Goal: Information Seeking & Learning: Learn about a topic

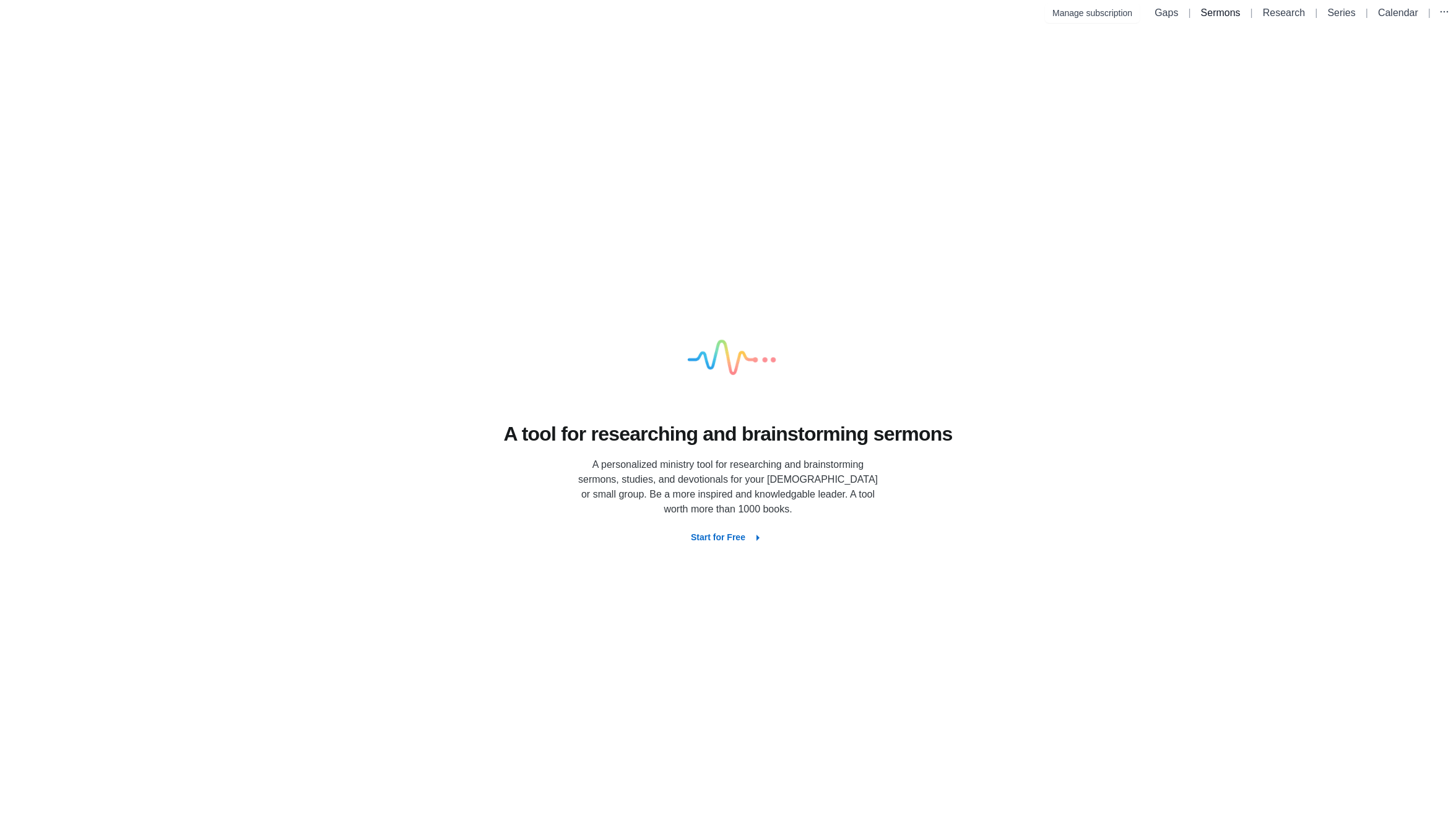
click at [1217, 14] on link "Sermons" at bounding box center [1220, 12] width 39 height 10
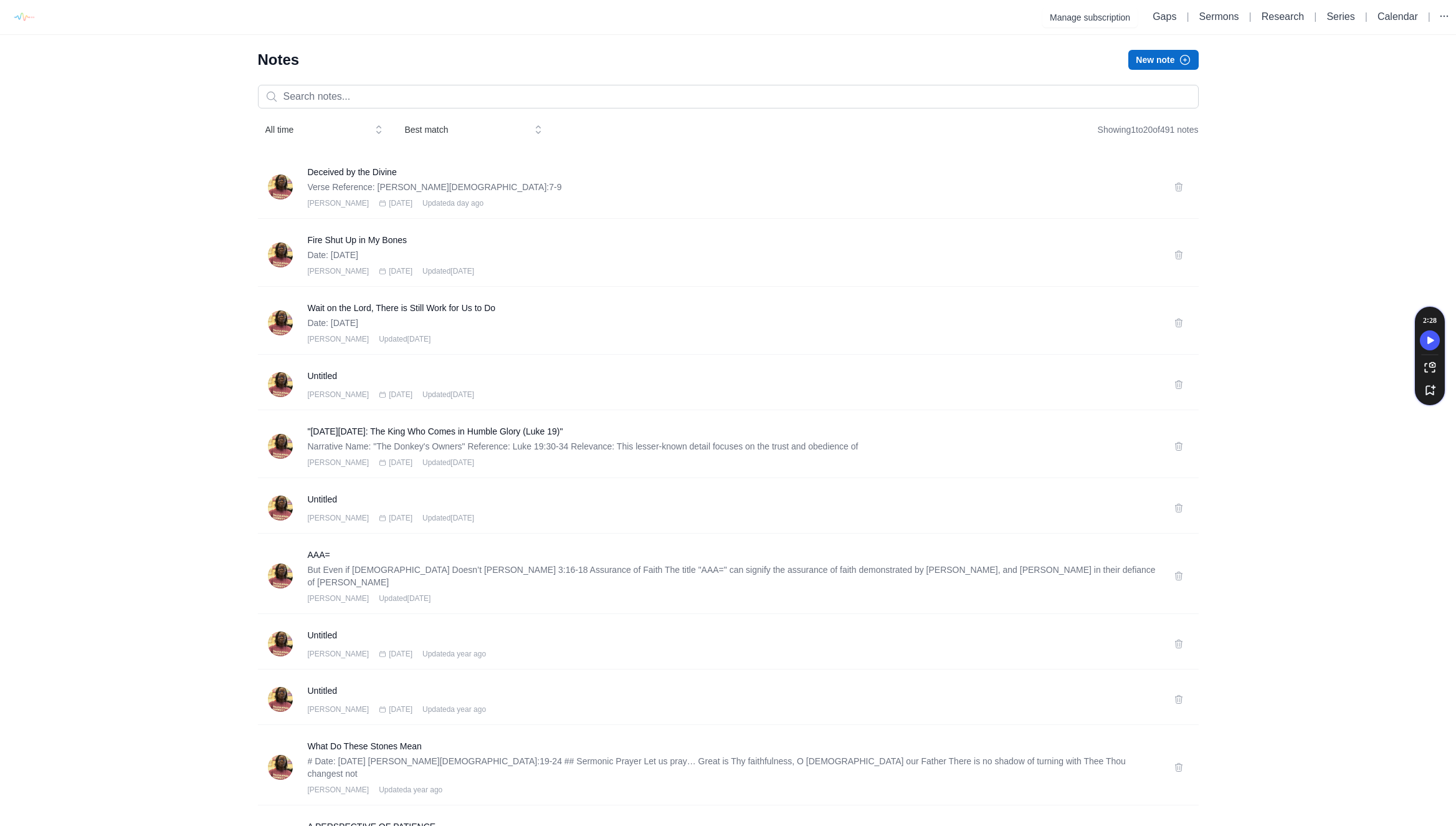
click at [1162, 60] on button "New note" at bounding box center [1163, 59] width 70 height 20
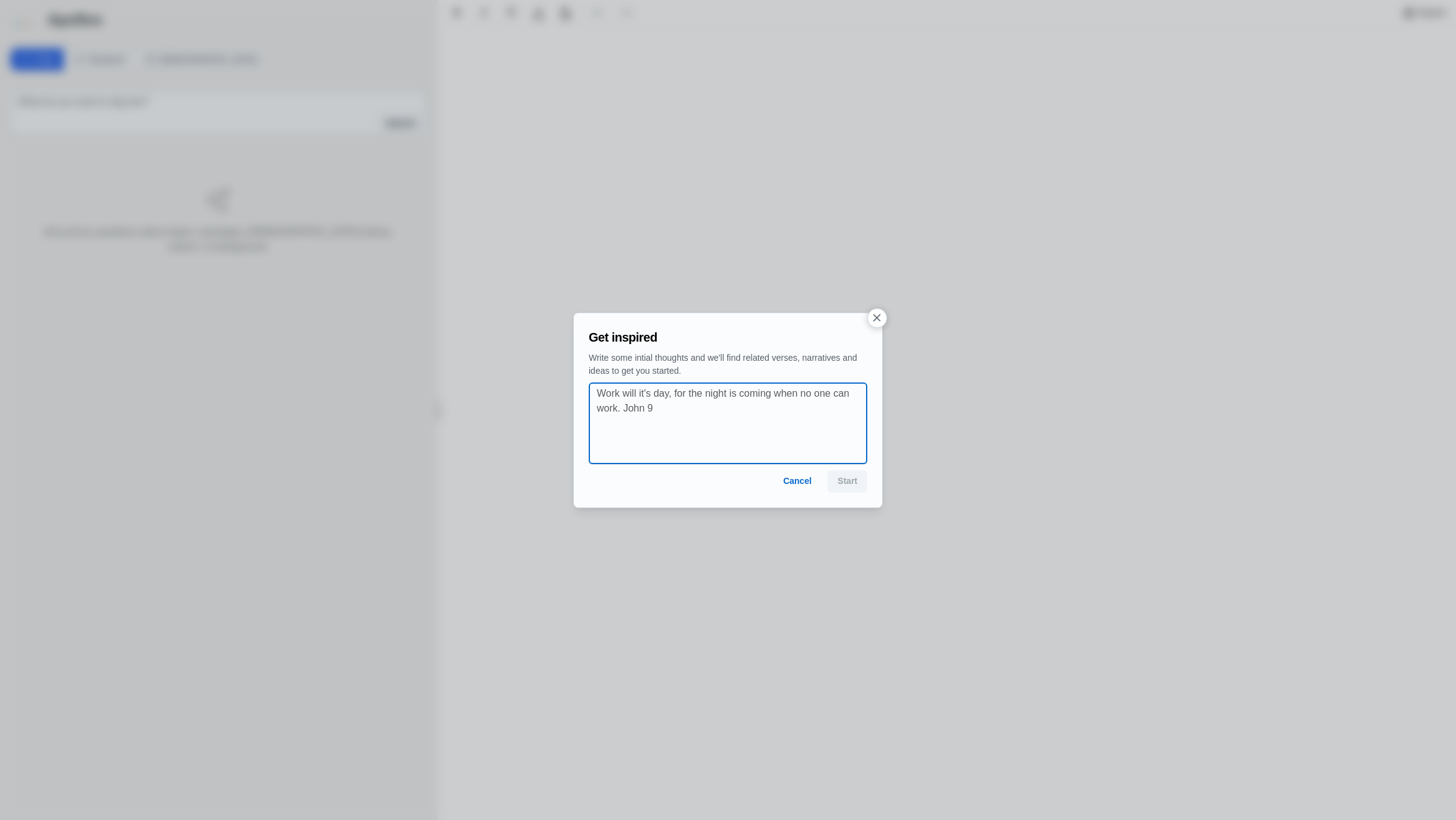
click at [628, 416] on textarea at bounding box center [731, 424] width 270 height 75
paste textarea "Numbers 21:4-9"
click at [693, 392] on textarea "People grumble a lot. Numbers 21:4-9" at bounding box center [731, 424] width 270 height 75
drag, startPoint x: 823, startPoint y: 392, endPoint x: 557, endPoint y: 382, distance: 266.2
click at [557, 382] on div "Get inspired Write some intial thoughts and we'll find related verses, narrativ…" at bounding box center [728, 410] width 1456 height 820
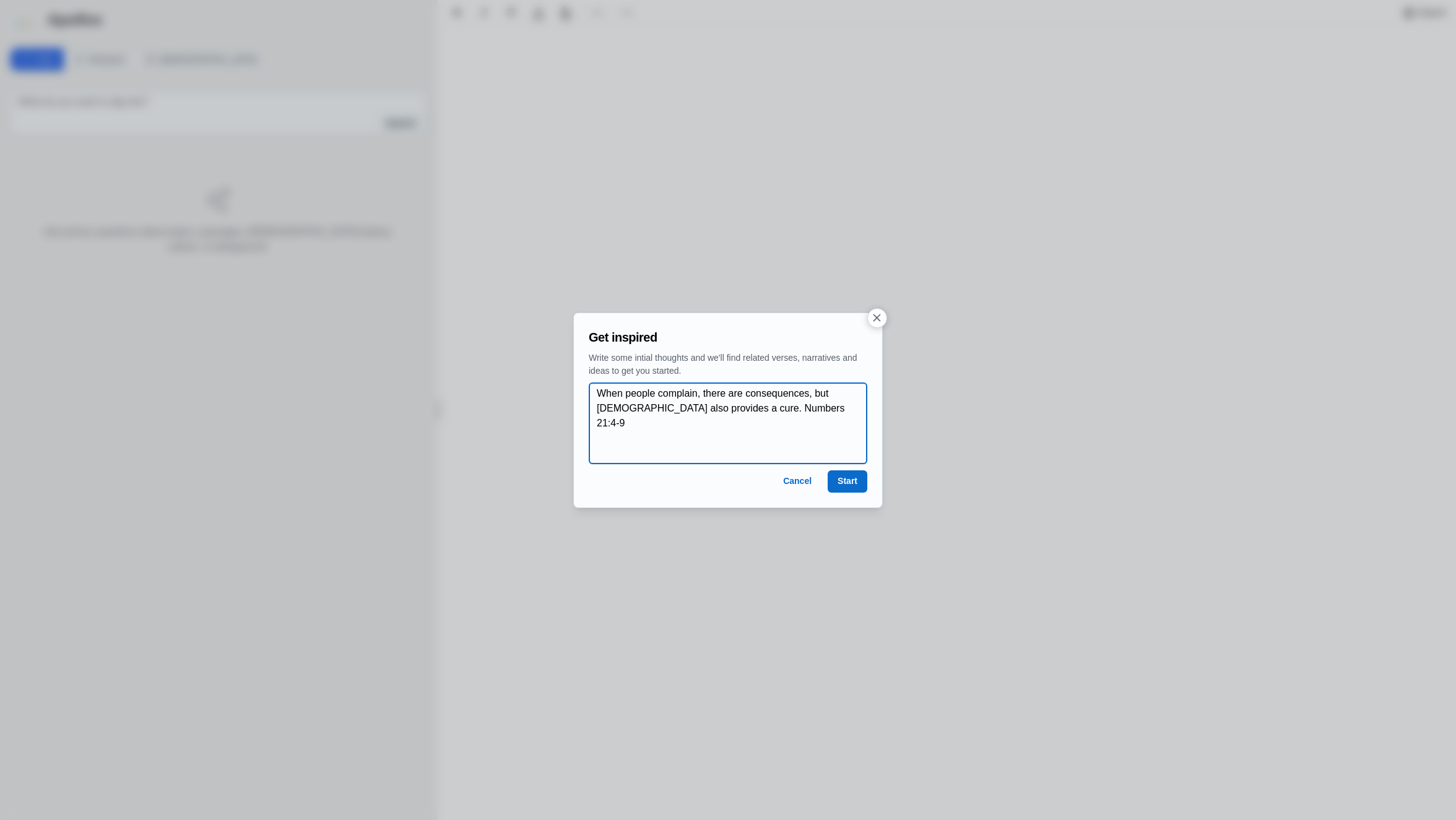
type textarea "When people complain, there are consequences, but God also provides a cure. Num…"
click at [847, 483] on button "Start" at bounding box center [847, 481] width 39 height 22
click at [839, 478] on button "Start" at bounding box center [847, 481] width 39 height 22
click at [805, 484] on button "Cancel" at bounding box center [797, 481] width 49 height 22
click at [875, 321] on icon "button" at bounding box center [876, 318] width 13 height 13
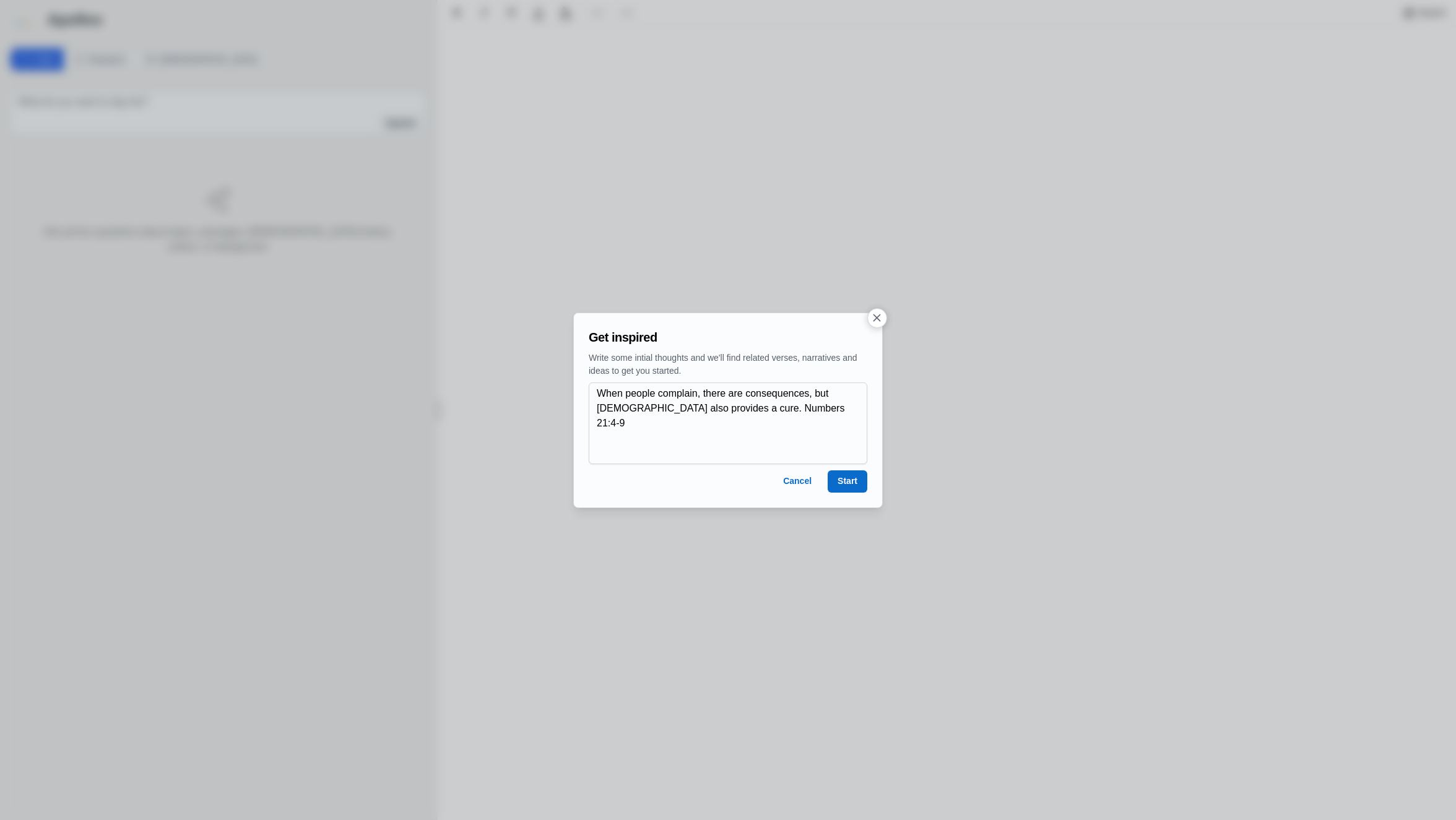
click at [521, 125] on div at bounding box center [728, 410] width 1456 height 820
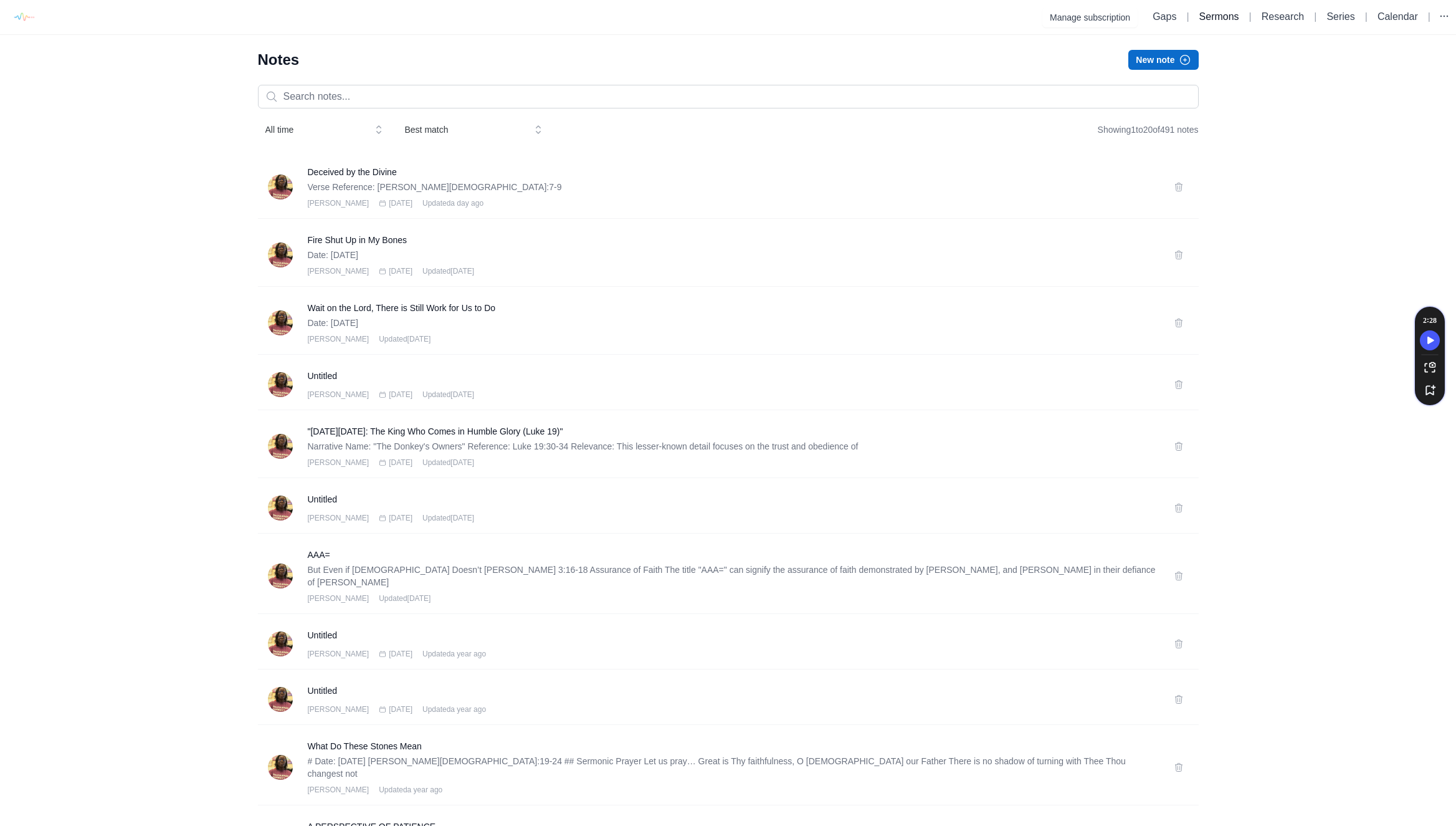
click at [1206, 18] on link "Sermons" at bounding box center [1218, 16] width 39 height 10
click at [1274, 15] on link "Research" at bounding box center [1282, 16] width 42 height 10
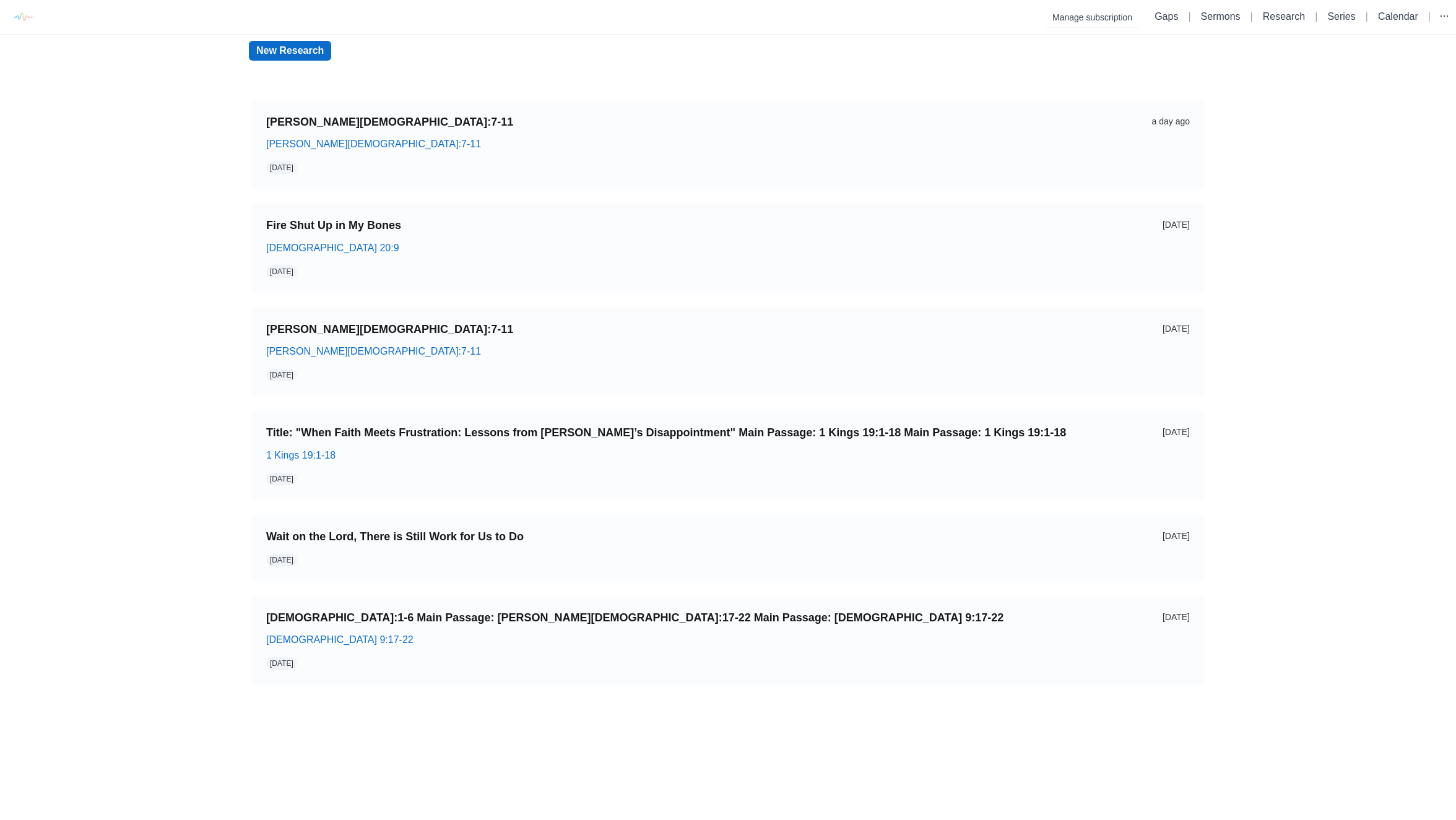
click at [306, 49] on link "New Research" at bounding box center [290, 50] width 82 height 20
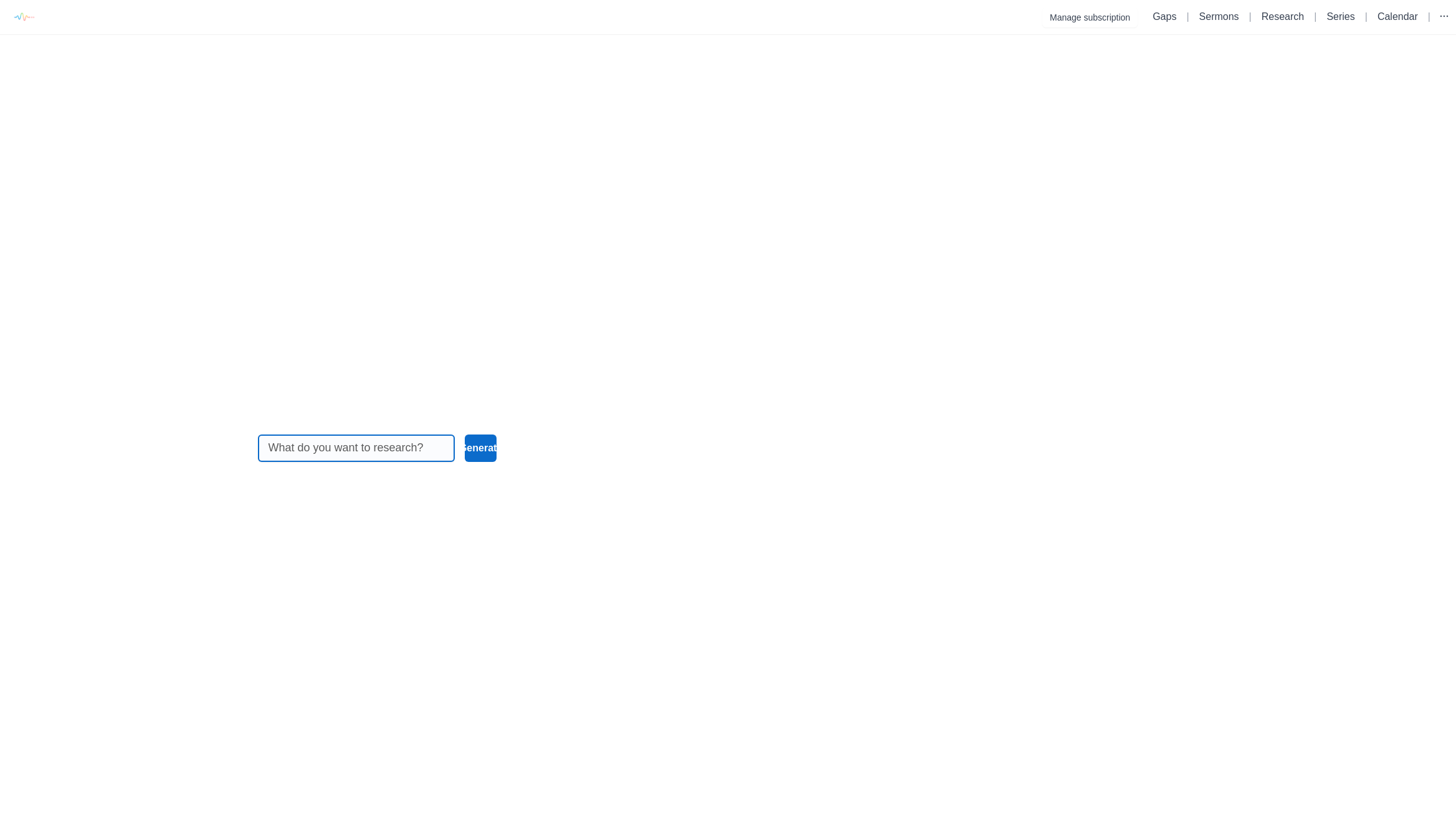
click at [364, 441] on input at bounding box center [357, 448] width 177 height 26
paste input "Numbers 21:4-9"
type input "Numbers 21:4-9"
click at [465, 439] on button "Generate" at bounding box center [481, 447] width 32 height 27
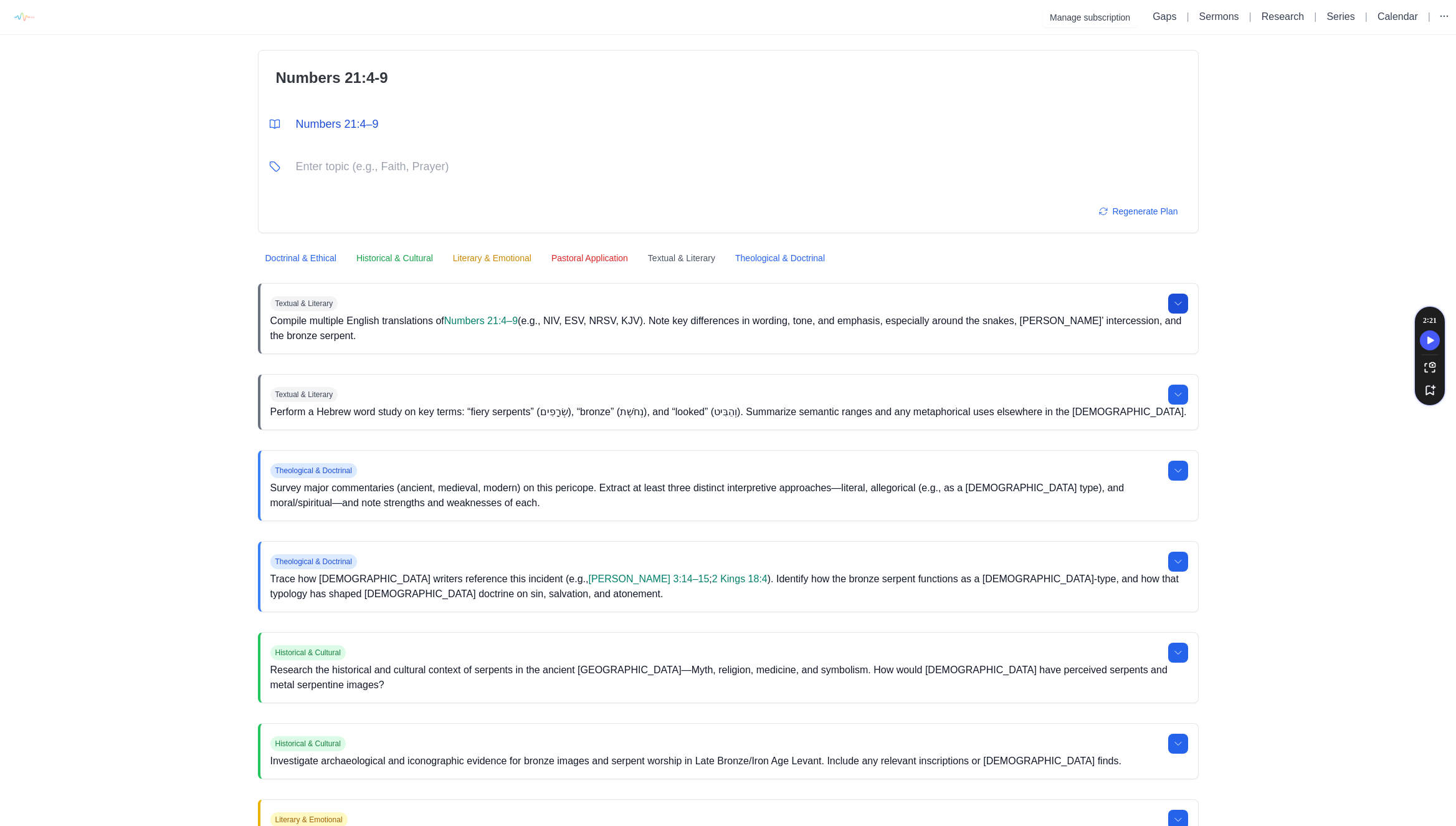
click at [1186, 306] on button at bounding box center [1177, 303] width 20 height 20
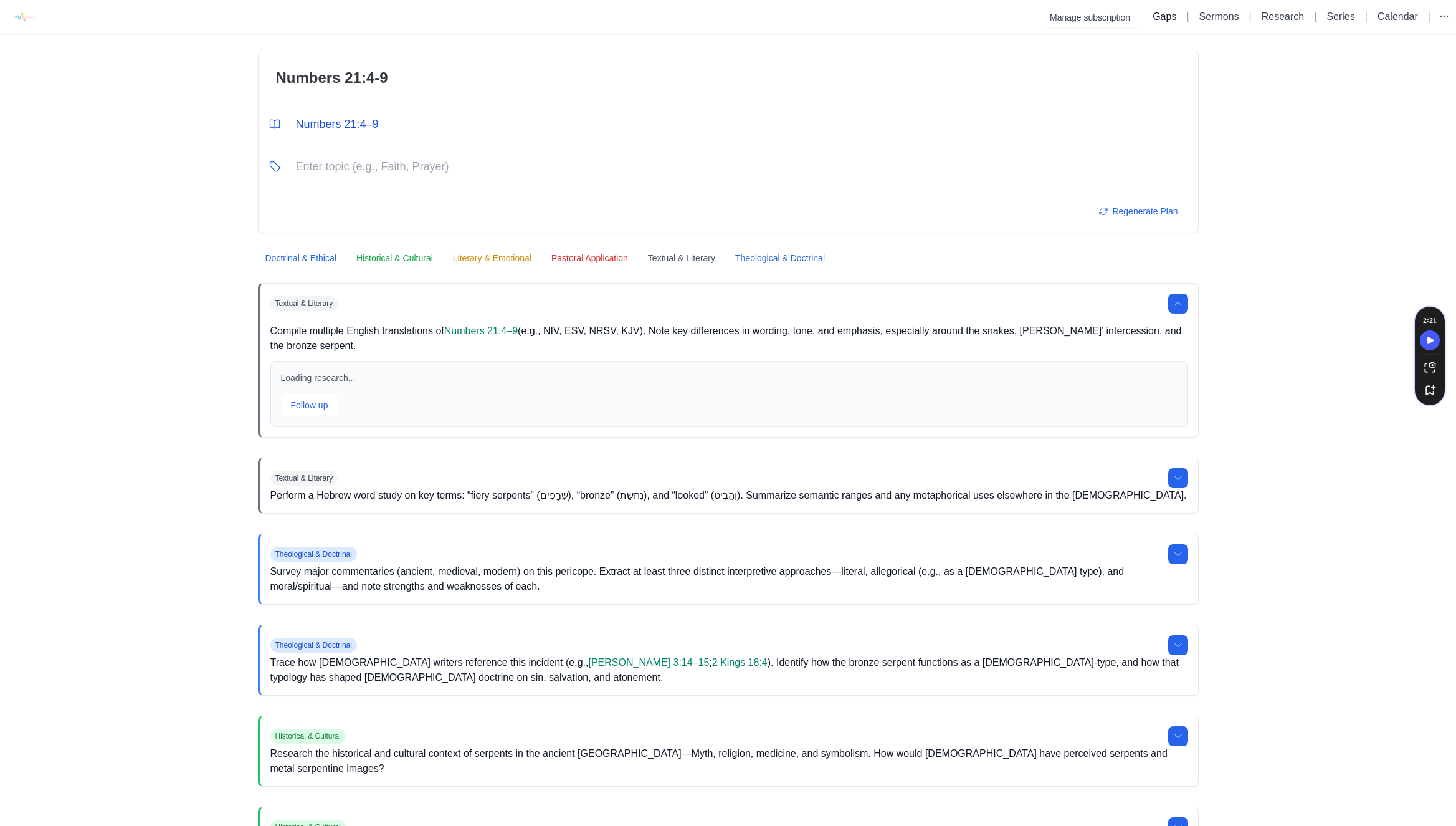
click at [1153, 16] on link "Gaps" at bounding box center [1164, 16] width 23 height 10
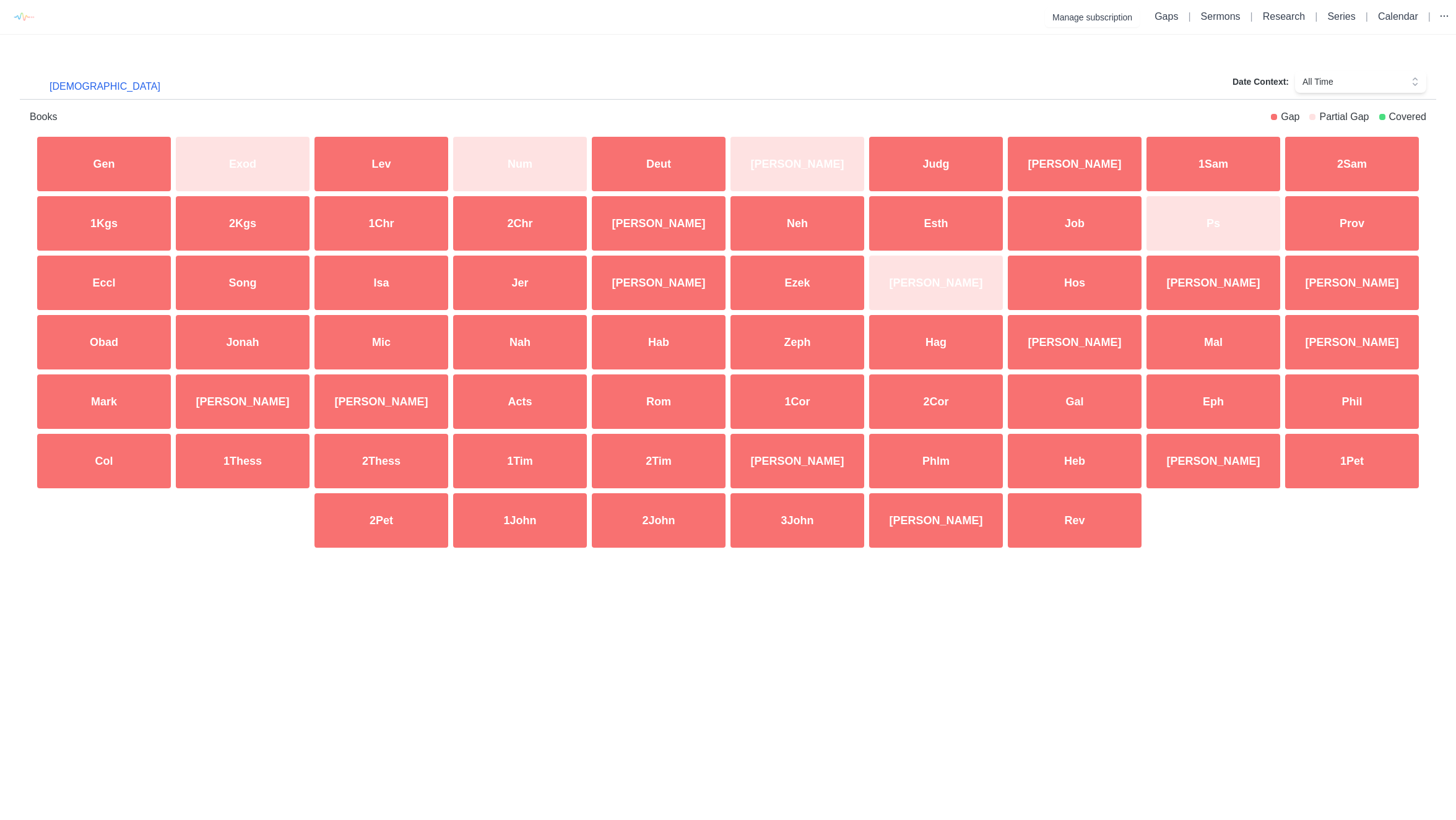
click at [99, 166] on div "Gen" at bounding box center [104, 164] width 139 height 60
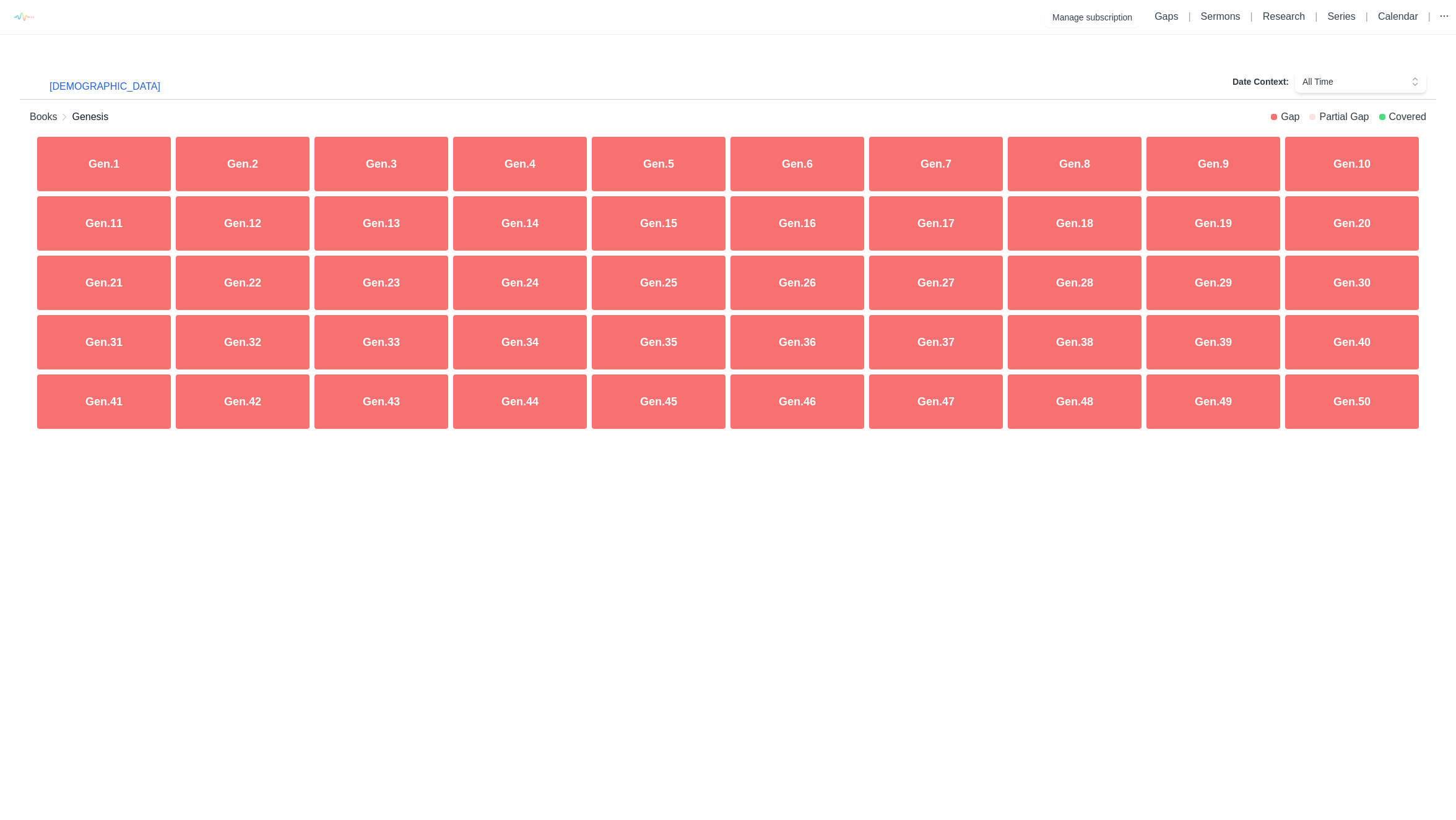
click at [114, 160] on div "Gen.1" at bounding box center [104, 164] width 139 height 60
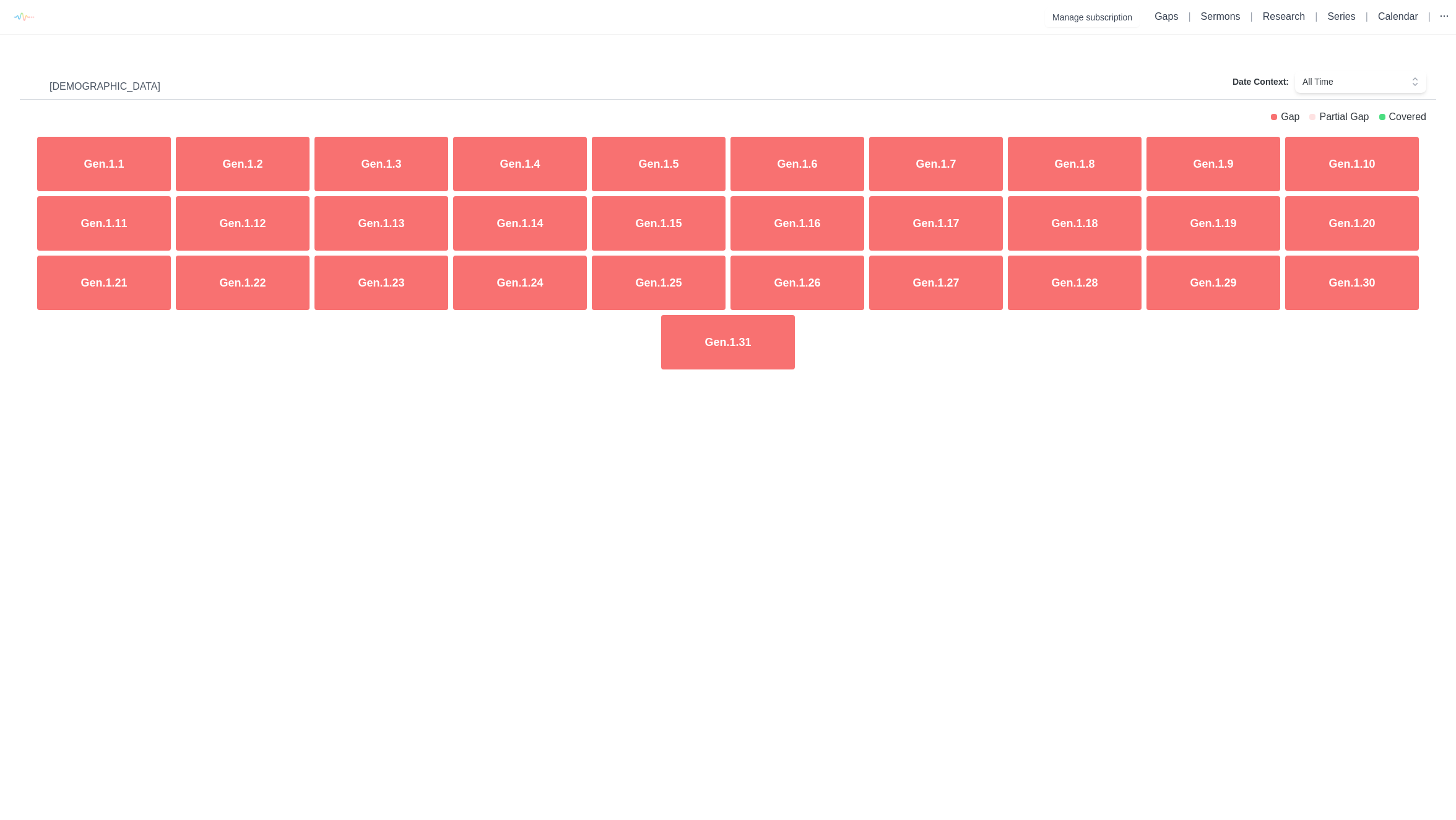
click at [1234, 18] on li "Sermons" at bounding box center [1220, 17] width 49 height 15
click at [1218, 17] on link "Sermons" at bounding box center [1220, 16] width 39 height 10
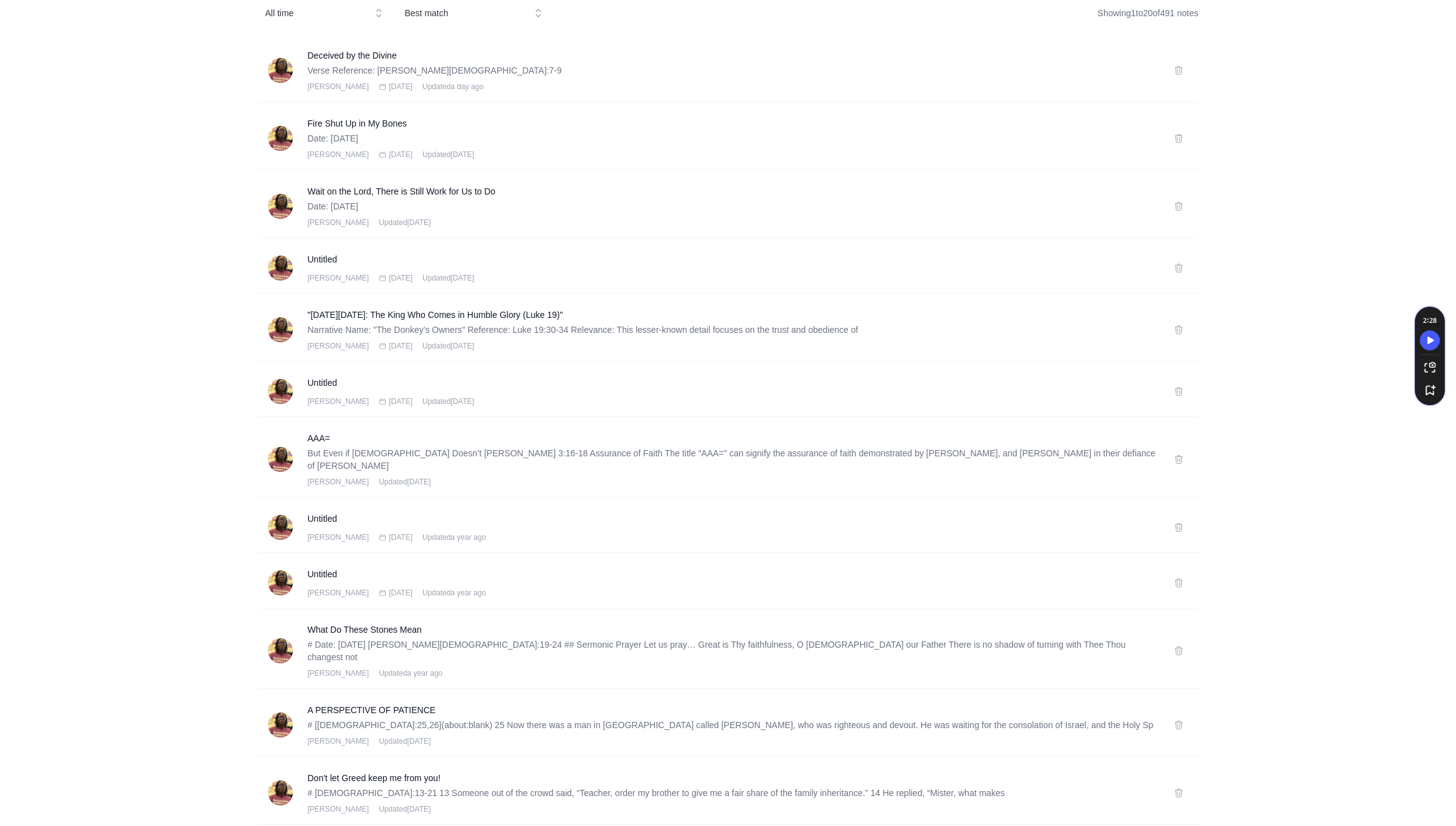
scroll to position [678, 0]
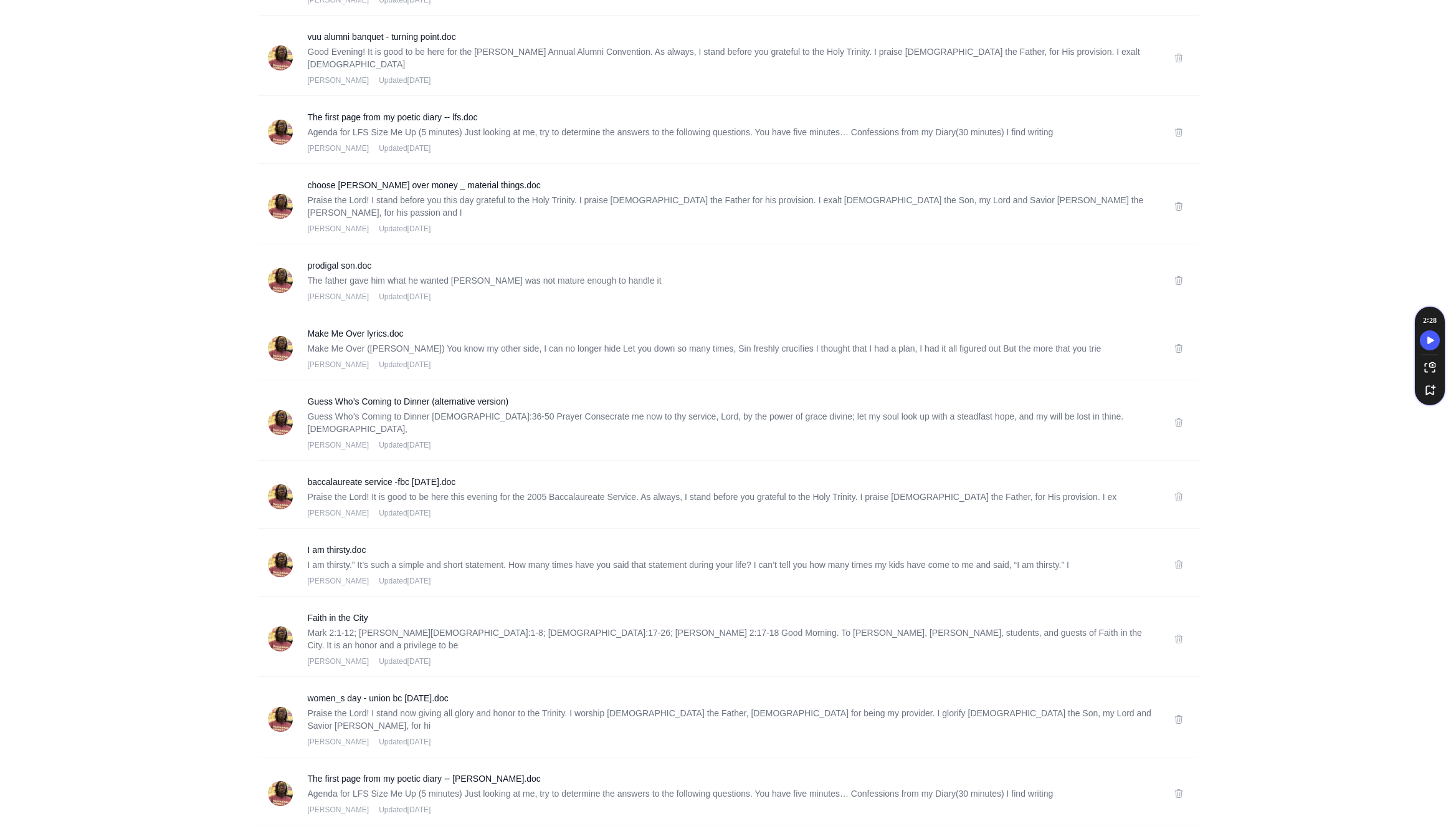
scroll to position [740, 0]
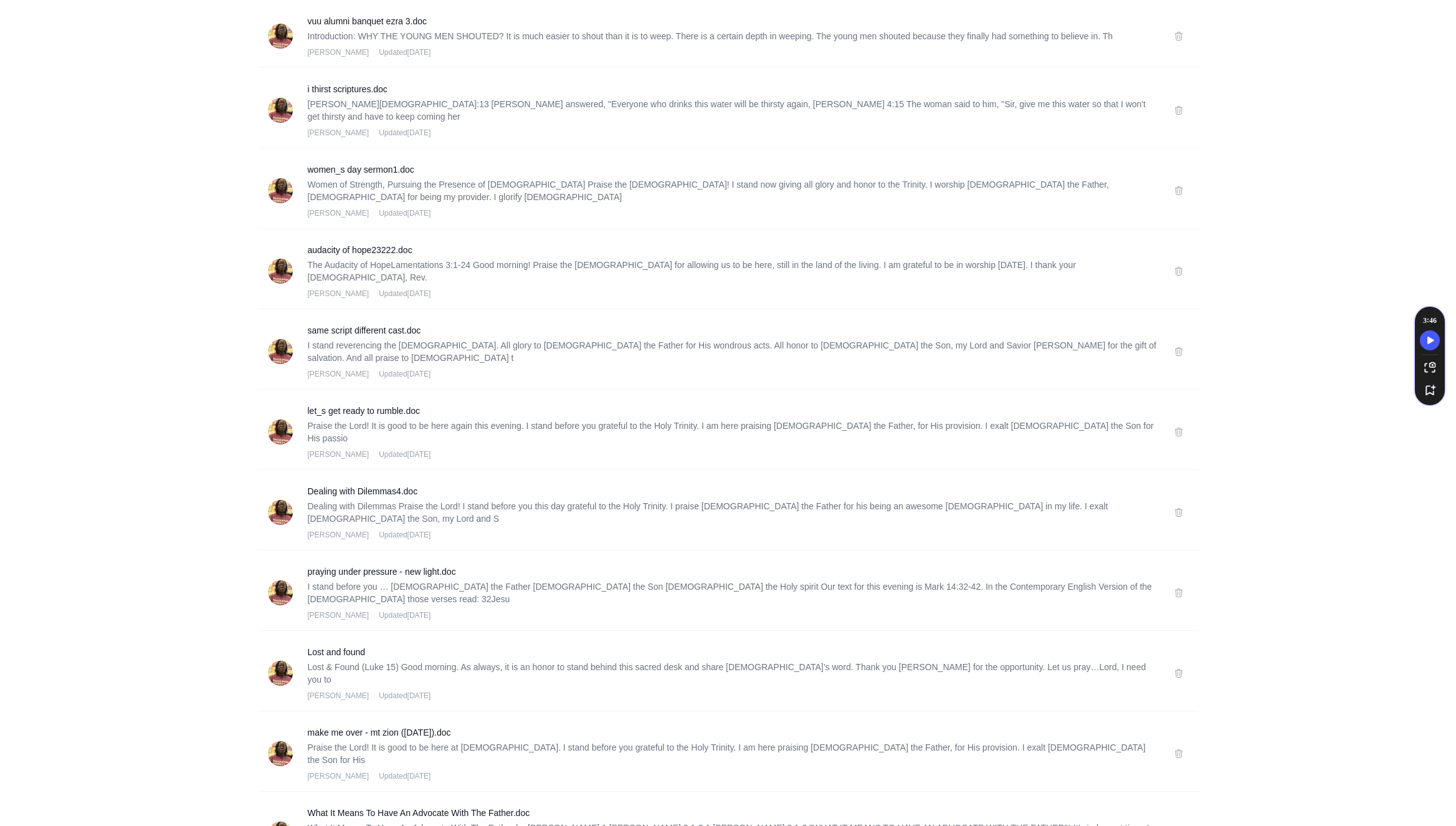
scroll to position [754, 0]
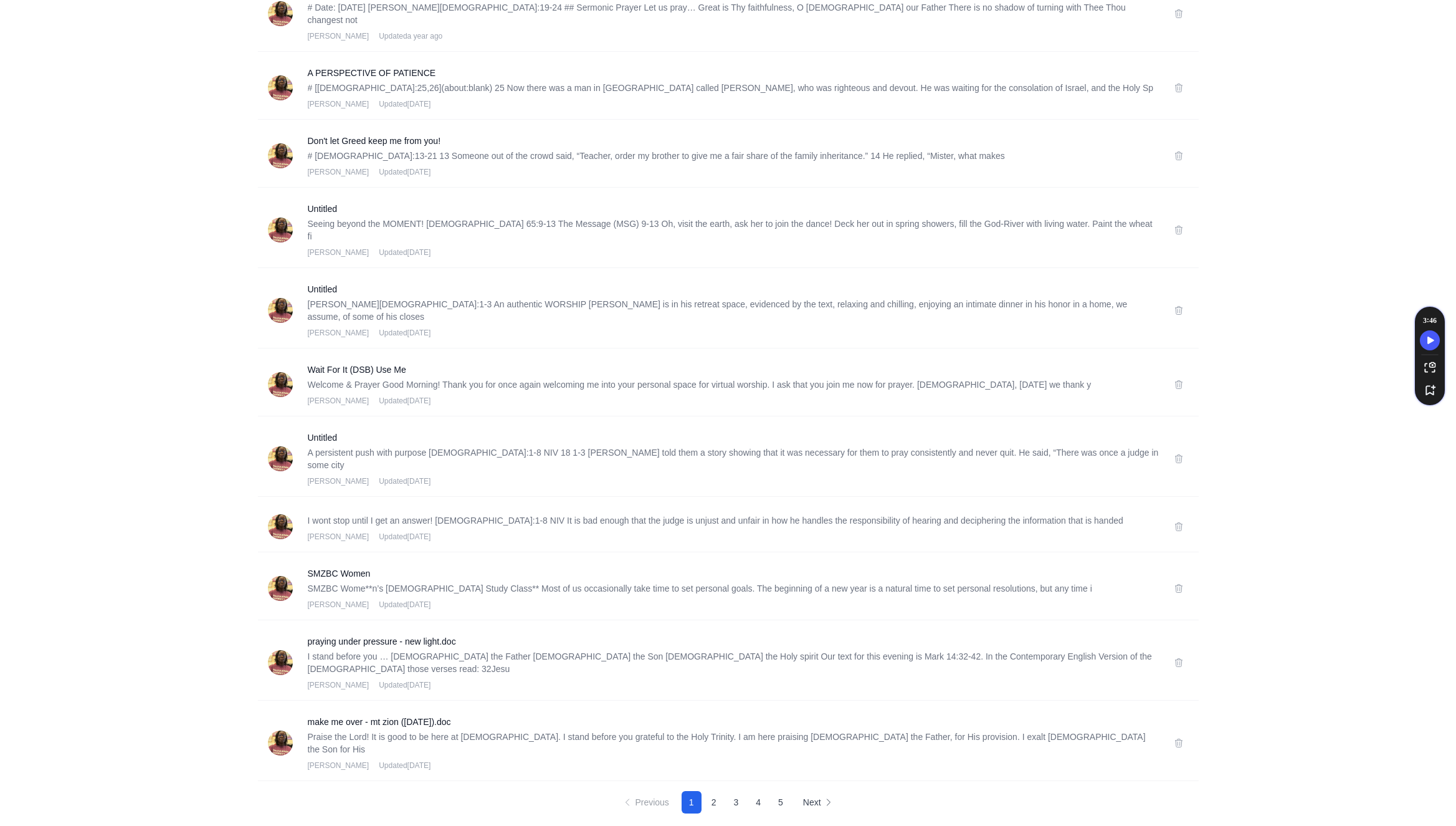
scroll to position [0, 0]
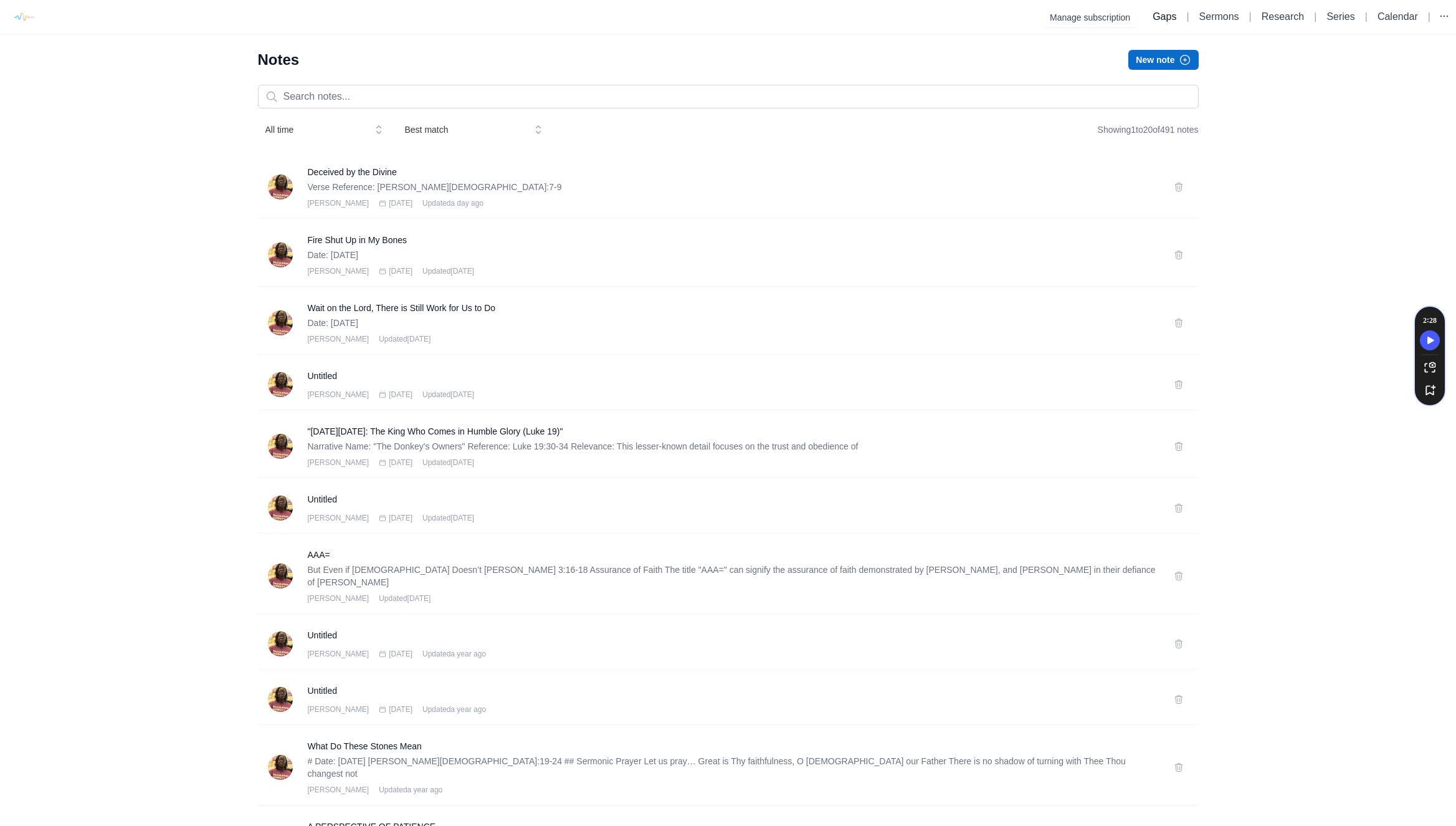
click at [1155, 17] on link "Gaps" at bounding box center [1164, 16] width 23 height 10
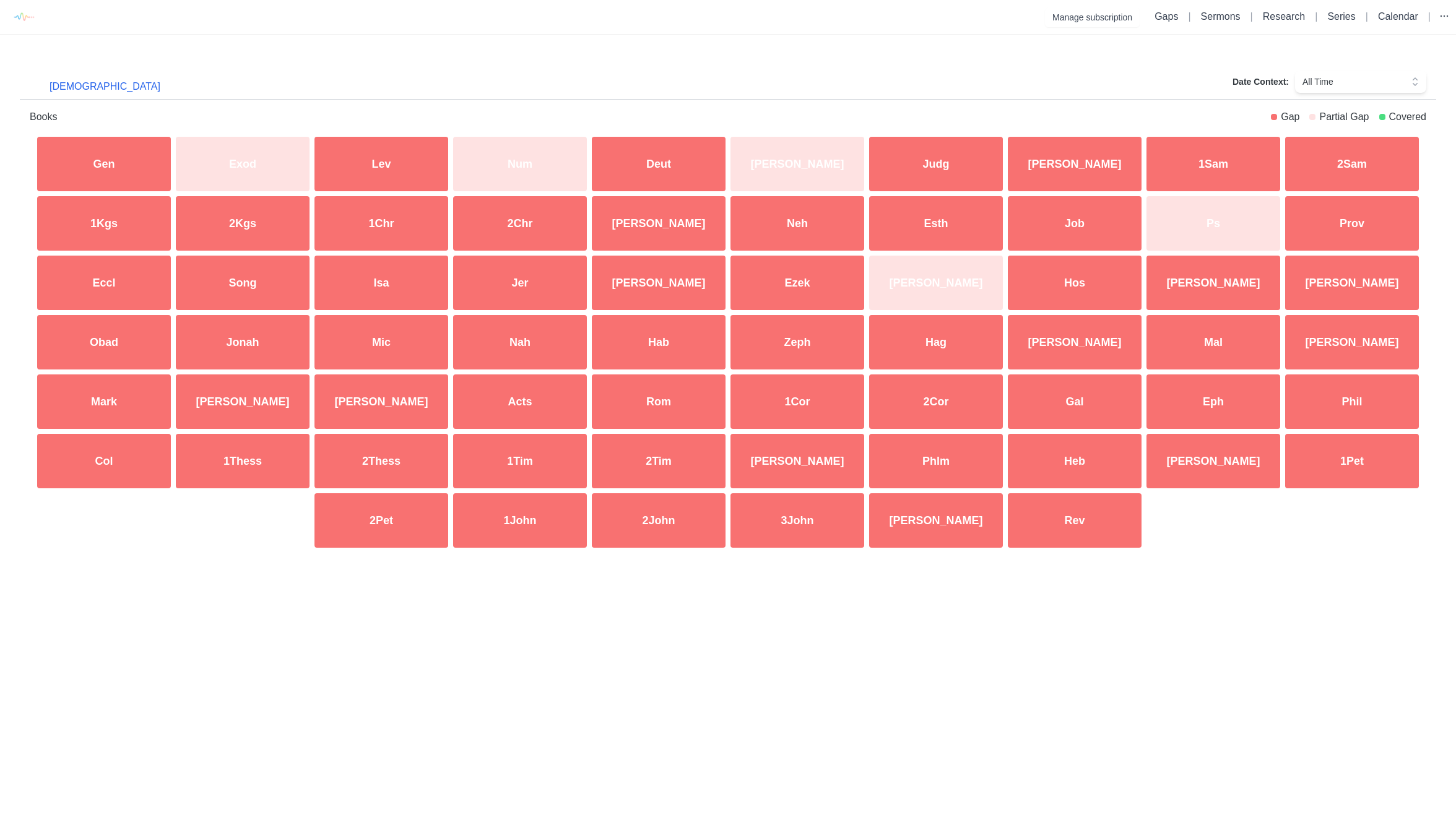
click at [524, 271] on div "Jer" at bounding box center [520, 283] width 139 height 60
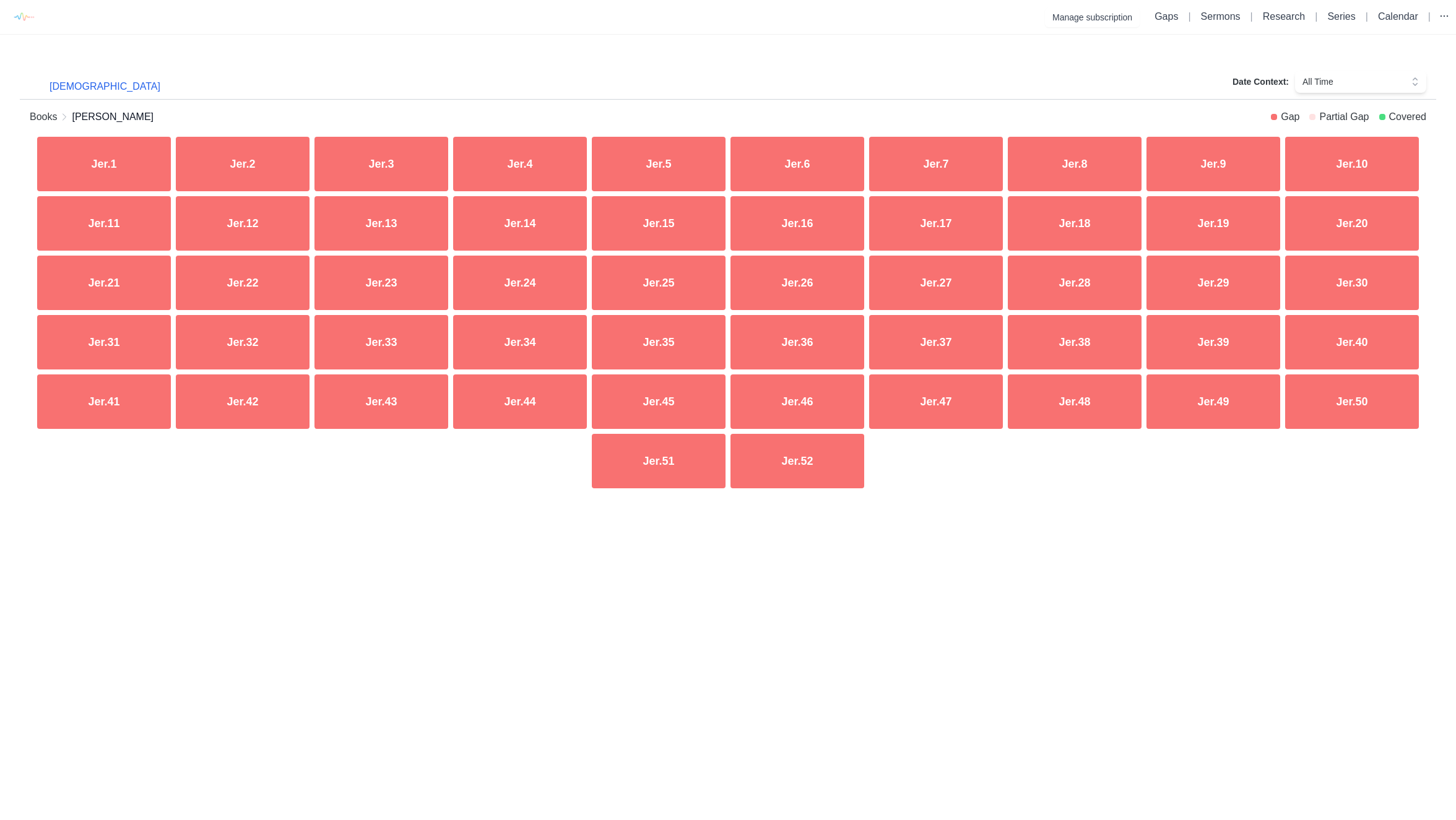
click at [1322, 229] on div "Jer.20" at bounding box center [1351, 224] width 139 height 60
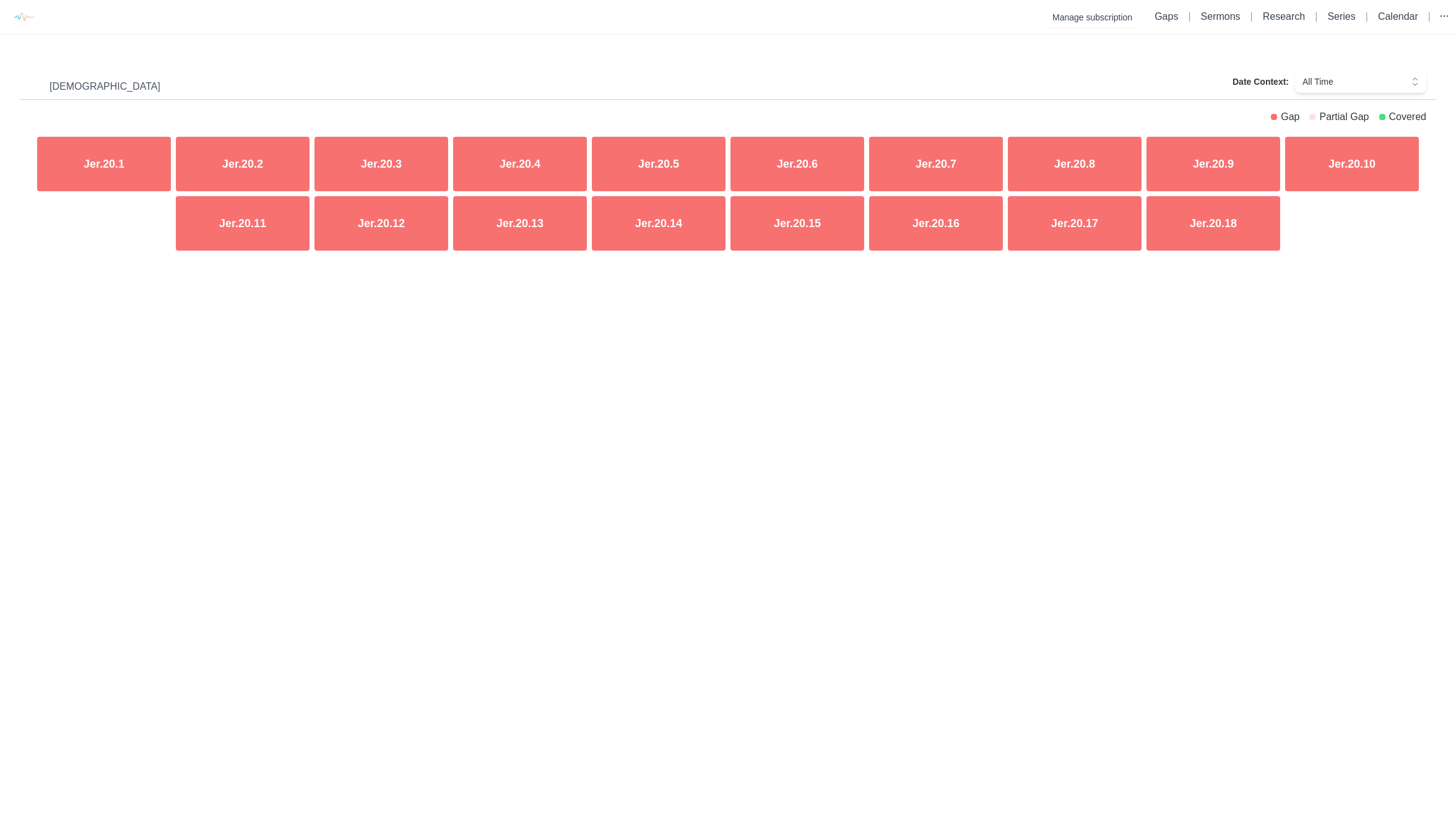
click at [969, 168] on div "Jer.20.7" at bounding box center [935, 164] width 139 height 60
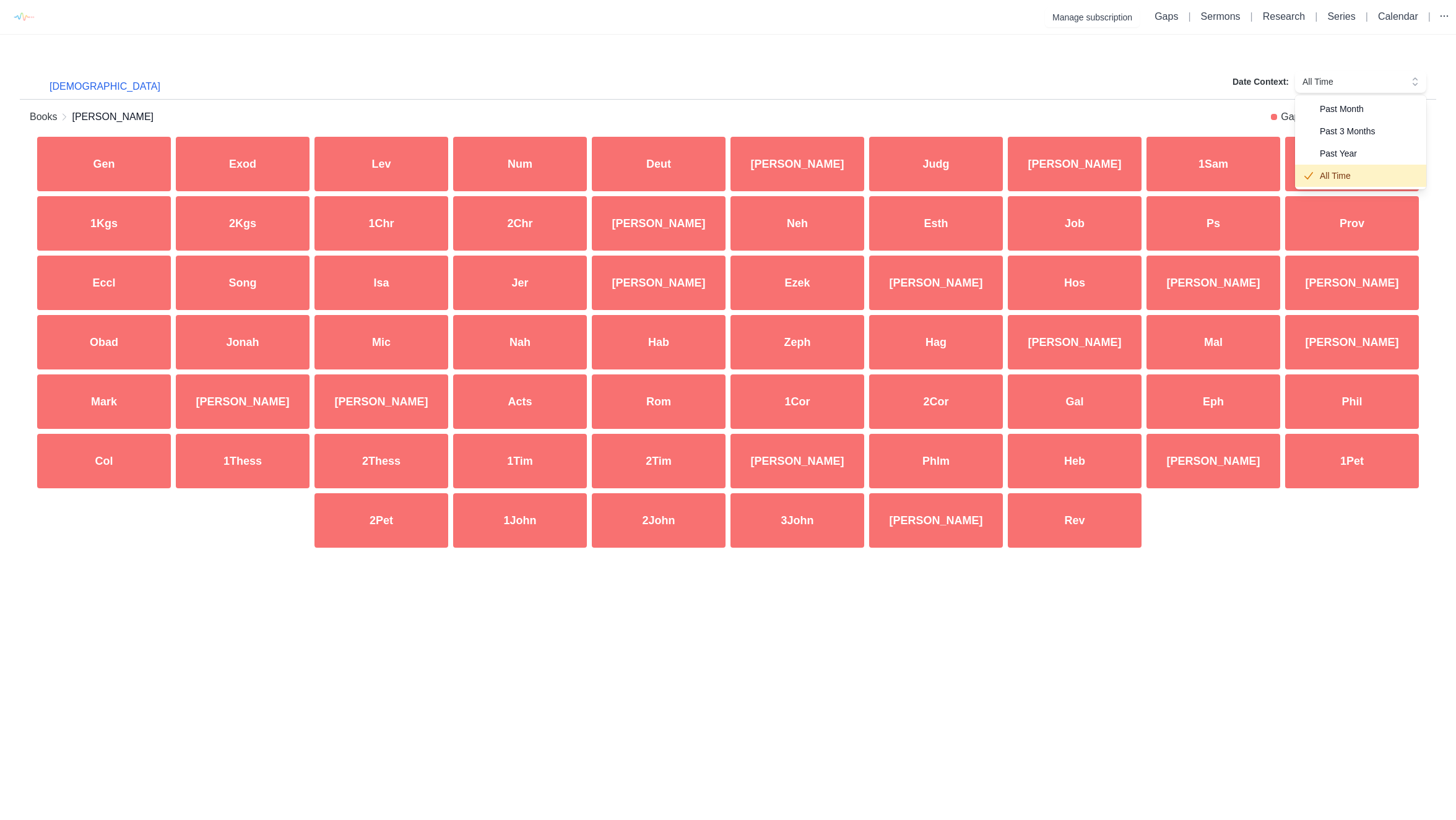
click at [1322, 82] on span "All Time" at bounding box center [1351, 81] width 99 height 12
drag, startPoint x: 1320, startPoint y: 118, endPoint x: 1285, endPoint y: 63, distance: 65.2
click at [1308, 102] on div "Books Jeremiah Gap Partial Gap Covered" at bounding box center [727, 117] width 1416 height 35
click at [1211, 21] on link "Sermons" at bounding box center [1220, 16] width 39 height 10
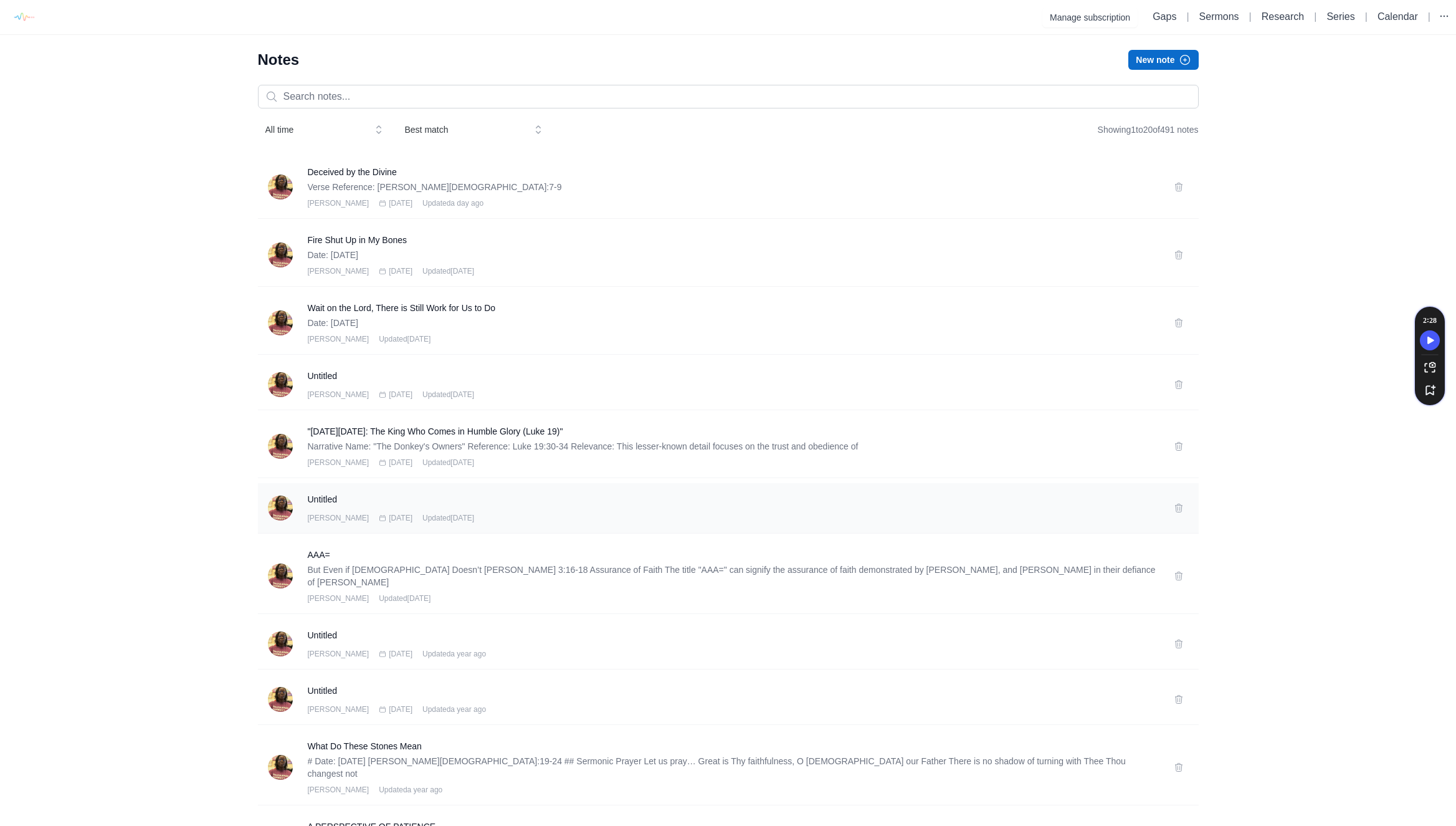
click at [399, 524] on div "Untitled Rev. Dwylene Butler Nov 7th 2024 Updated 10 months ago" at bounding box center [728, 508] width 940 height 51
click at [402, 498] on h3 "Untitled" at bounding box center [734, 498] width 851 height 12
click at [1178, 507] on icon at bounding box center [1178, 507] width 10 height 10
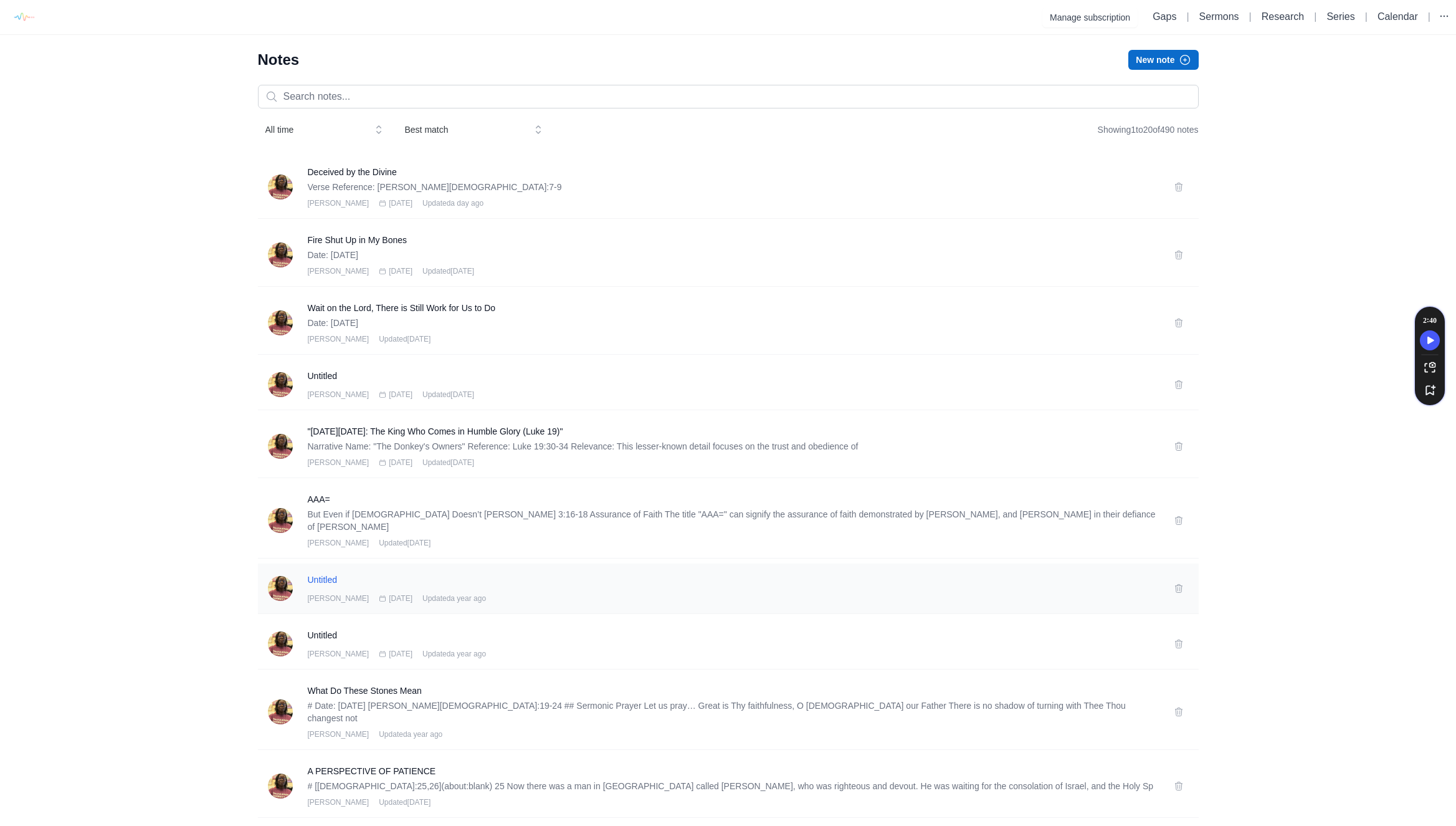
click at [439, 573] on h3 "Untitled" at bounding box center [734, 579] width 851 height 12
click at [1177, 584] on icon at bounding box center [1178, 588] width 10 height 10
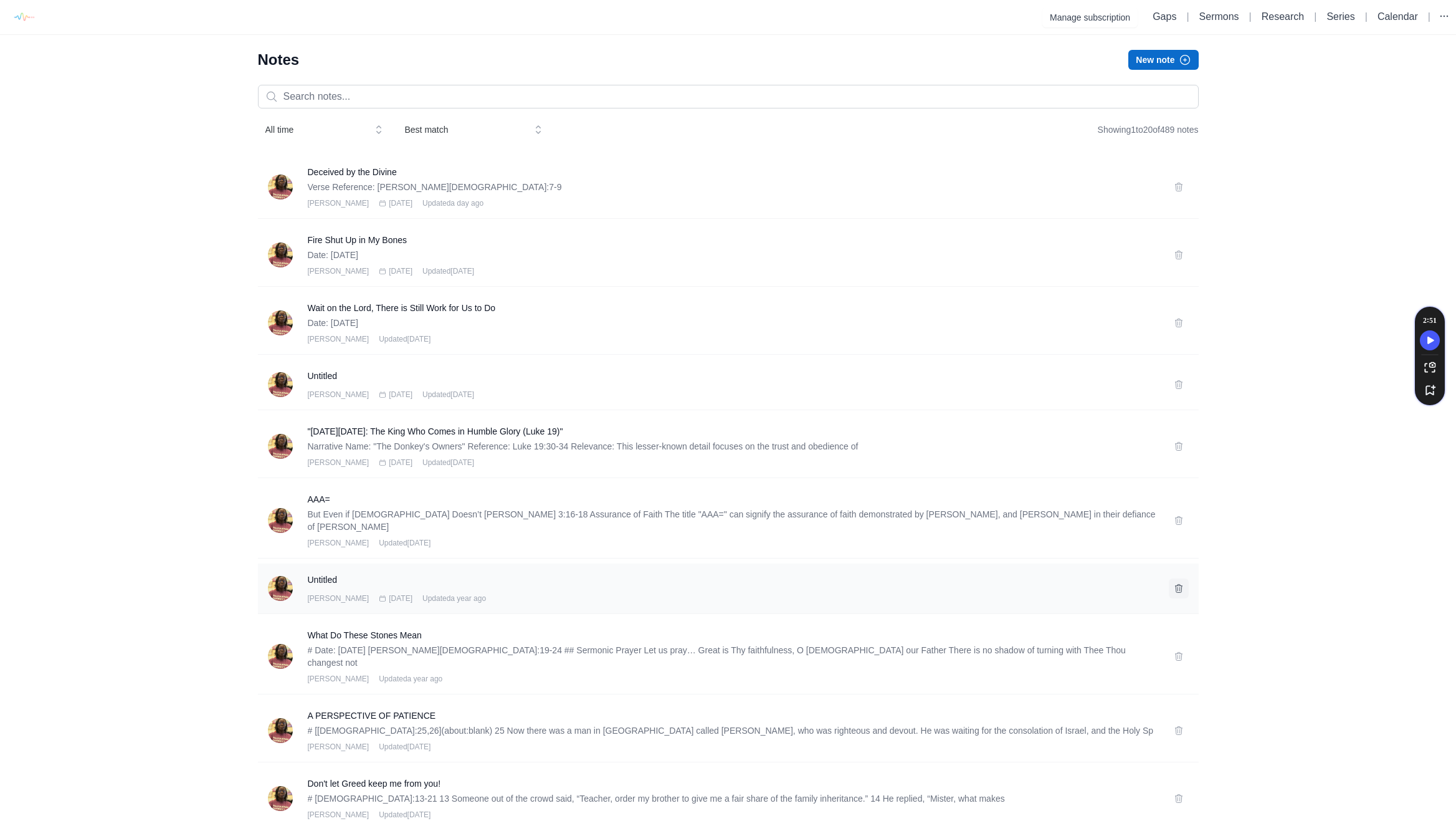
click at [1181, 584] on icon at bounding box center [1178, 587] width 7 height 8
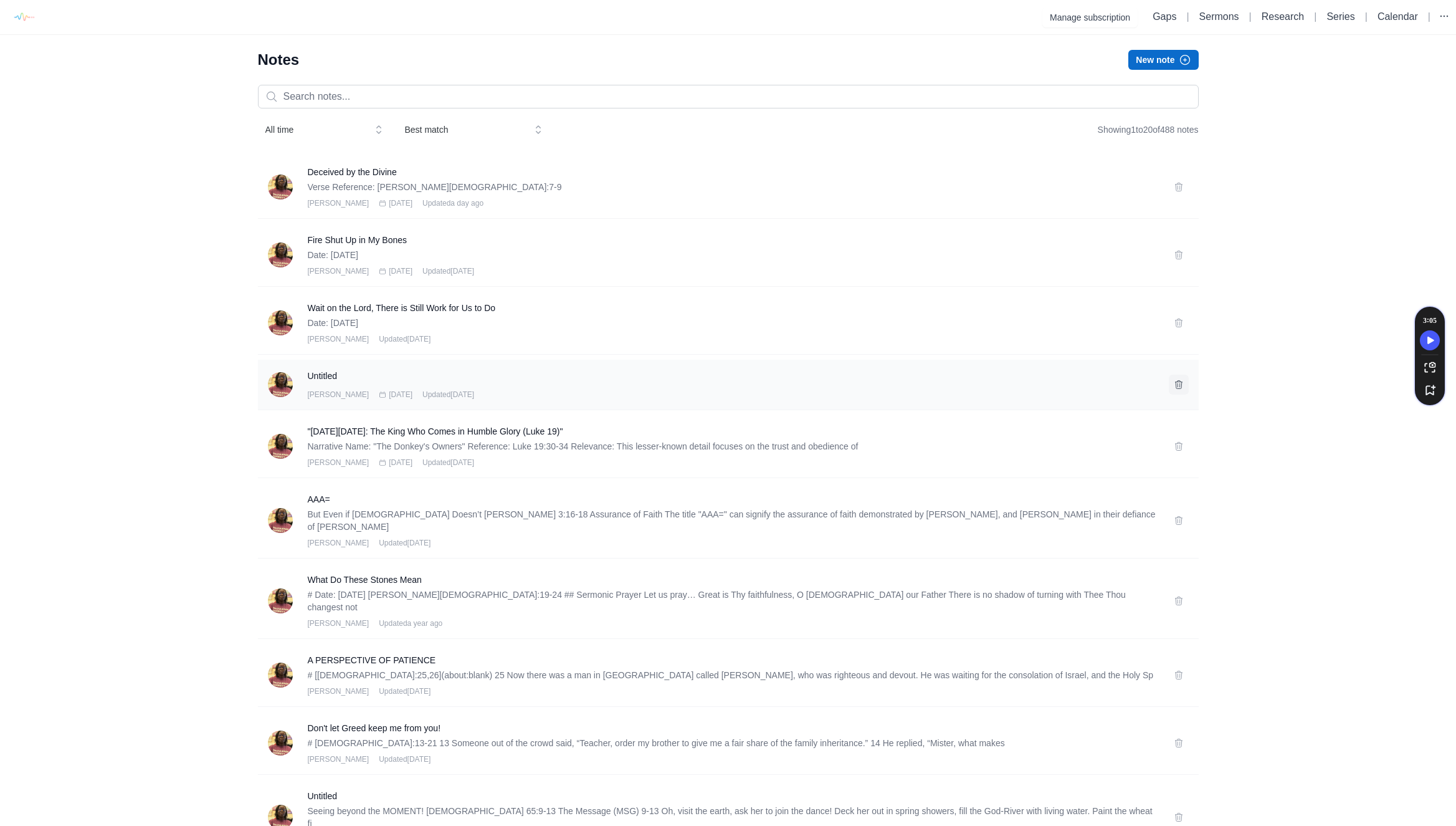
click at [1179, 385] on icon at bounding box center [1178, 383] width 7 height 8
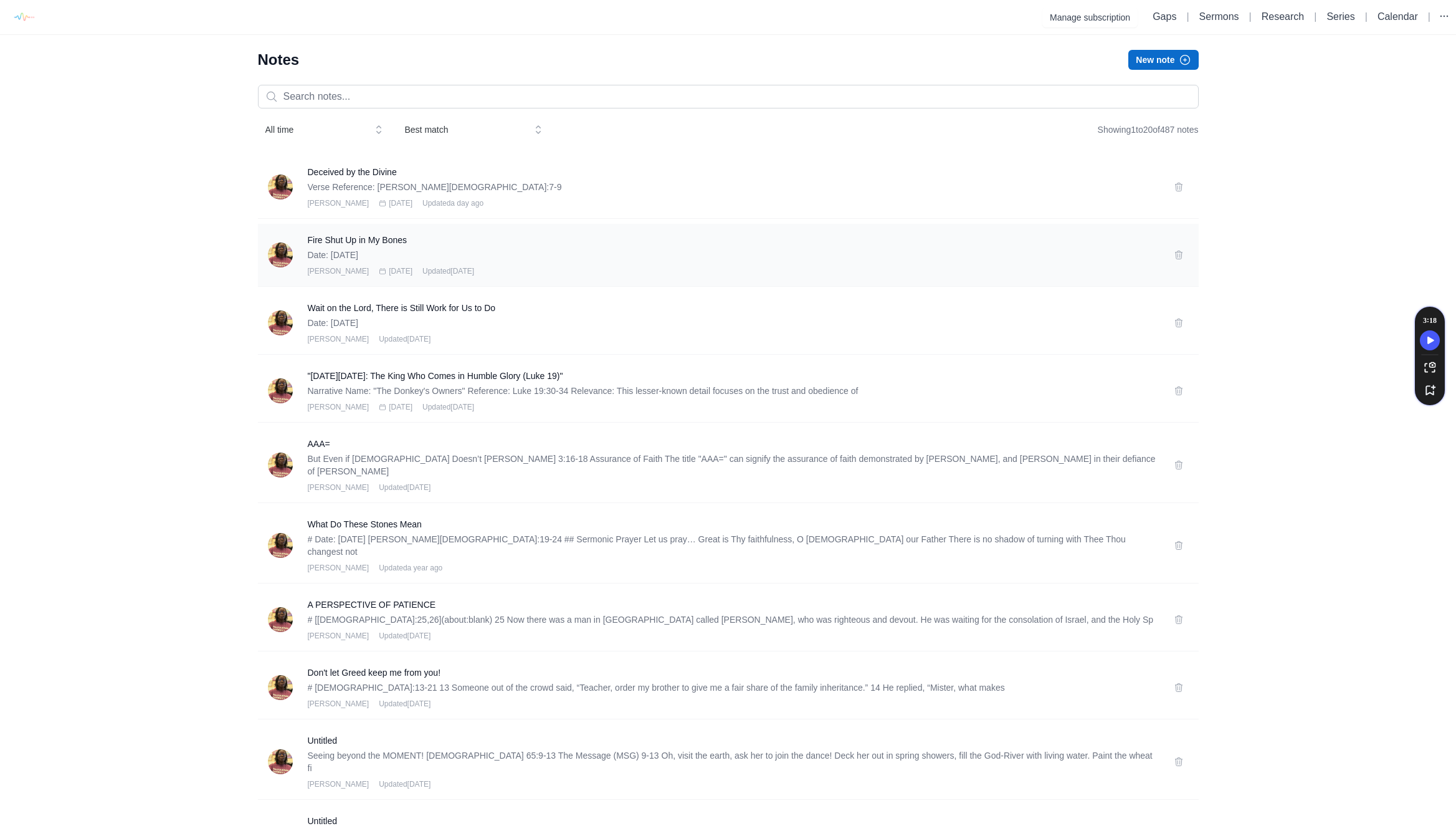
click at [957, 251] on p "Date: Nov 16th 2025" at bounding box center [734, 255] width 851 height 12
click at [375, 238] on h3 "Fire Shut Up in My Bones" at bounding box center [734, 240] width 851 height 12
click at [1175, 253] on icon at bounding box center [1178, 255] width 10 height 10
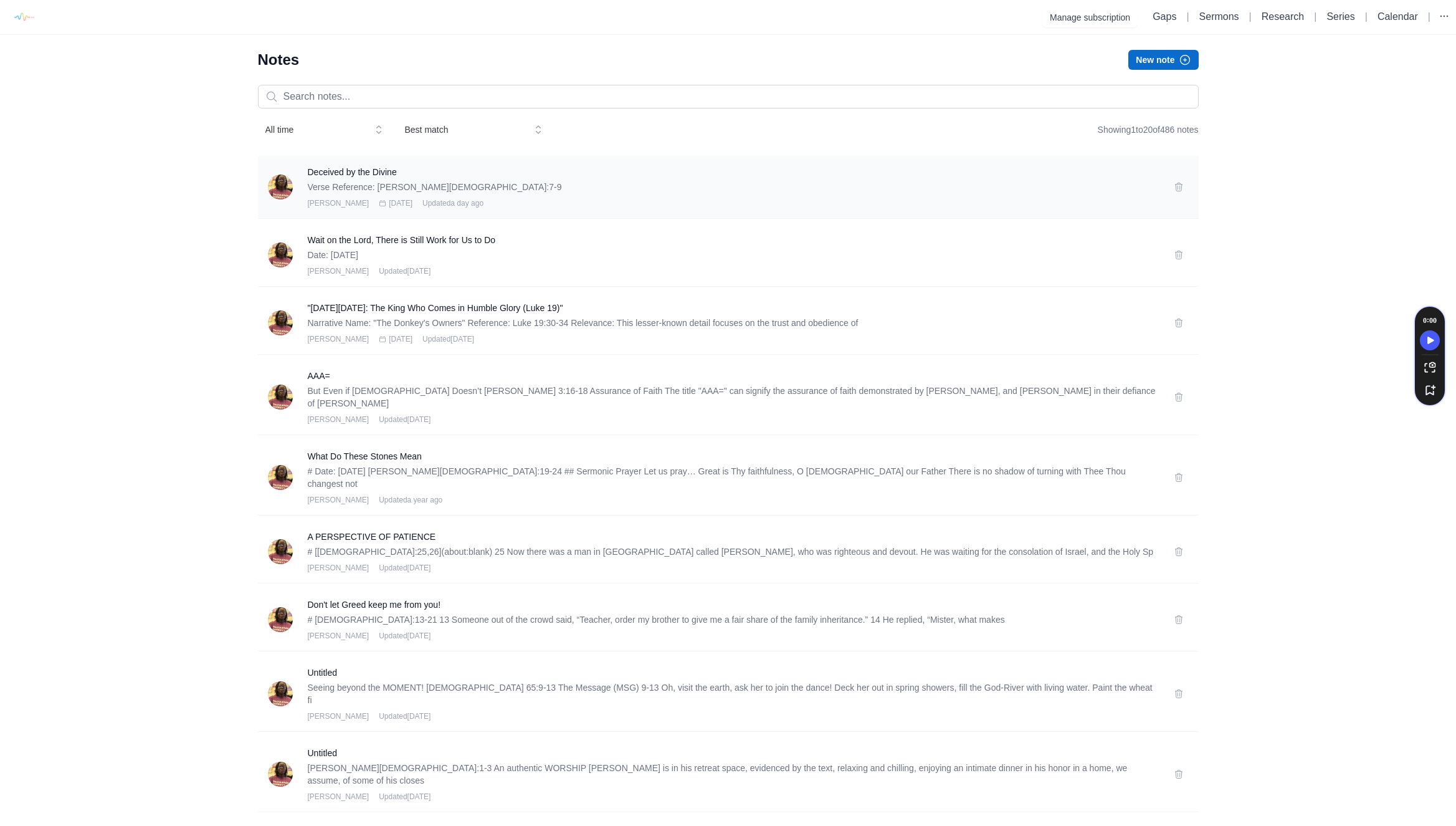
click at [983, 186] on p "Verse Reference: [PERSON_NAME][DEMOGRAPHIC_DATA]:7-9" at bounding box center [734, 186] width 851 height 12
click at [379, 188] on p "Verse Reference: Jeremiah 20:7-9" at bounding box center [734, 186] width 851 height 12
click at [1179, 184] on icon at bounding box center [1178, 186] width 7 height 8
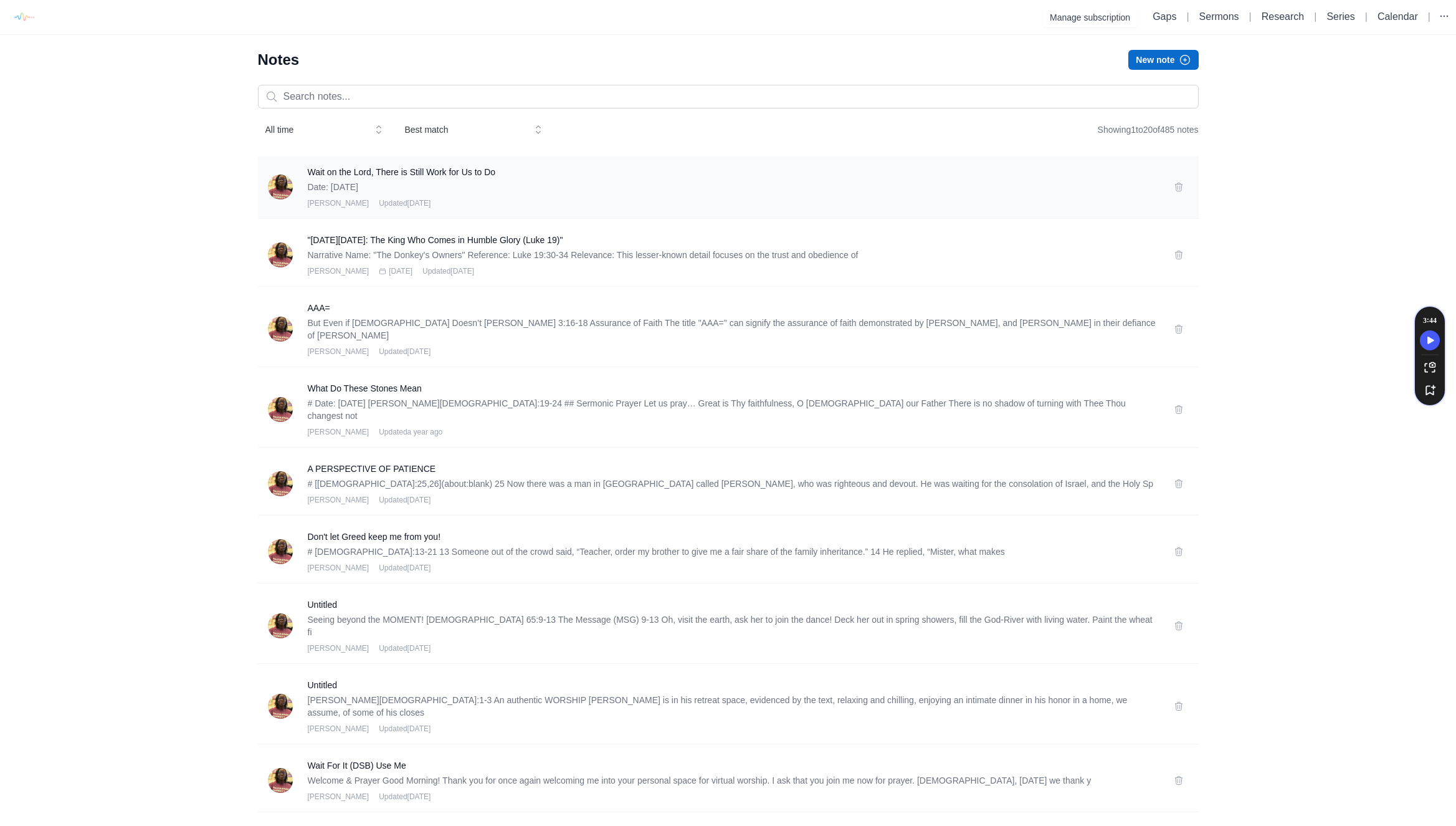
click at [500, 187] on p "Date: [DATE]" at bounding box center [734, 186] width 851 height 12
click at [492, 170] on h3 "Wait on the Lord, There is Still Work for Us to Do" at bounding box center [734, 171] width 851 height 12
click at [1173, 188] on icon at bounding box center [1178, 187] width 10 height 10
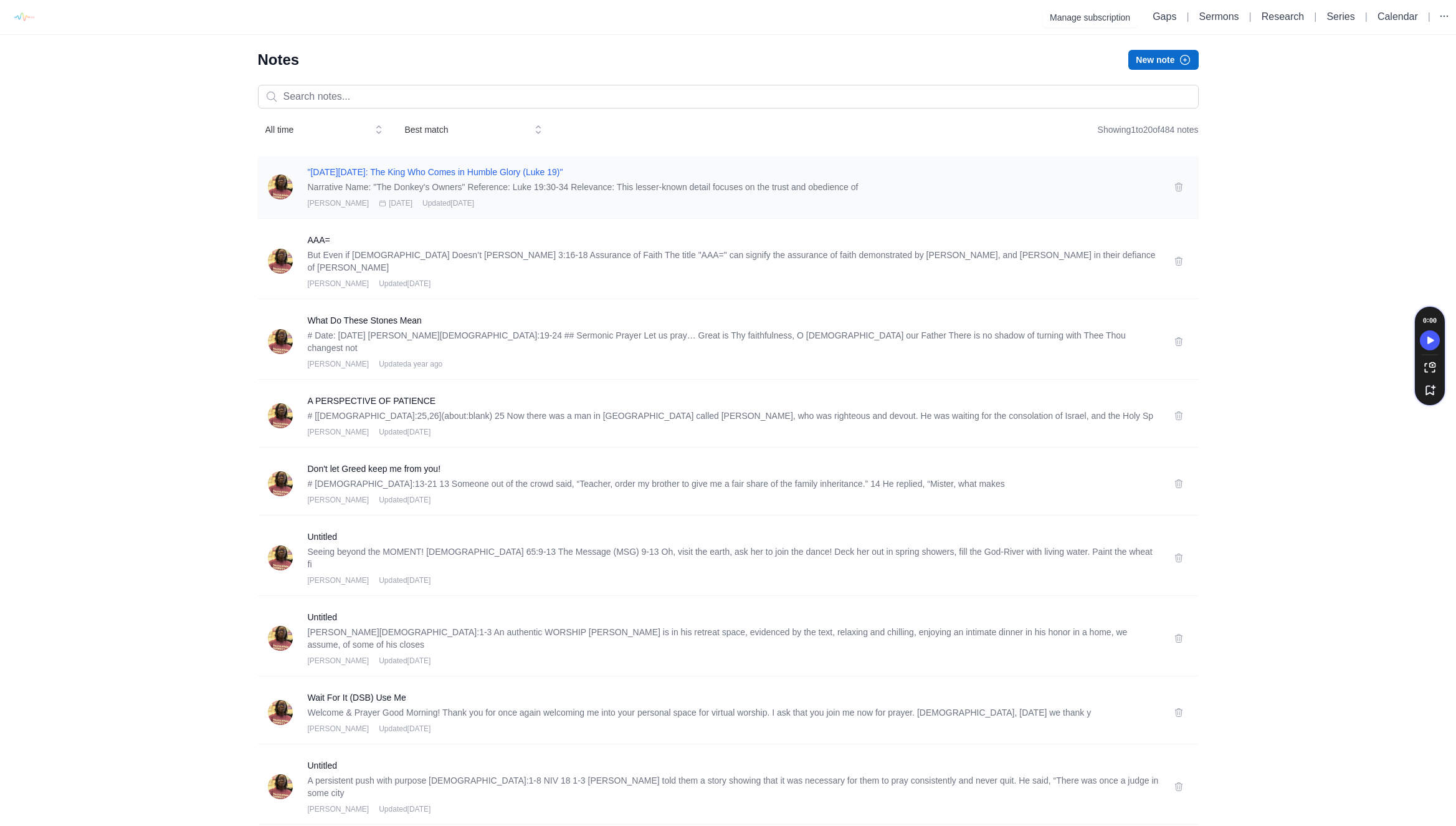
click at [513, 173] on h3 ""[DATE][DATE]: The King Who Comes in Humble Glory (Luke 19)"" at bounding box center [734, 171] width 851 height 12
